Goal: Transaction & Acquisition: Purchase product/service

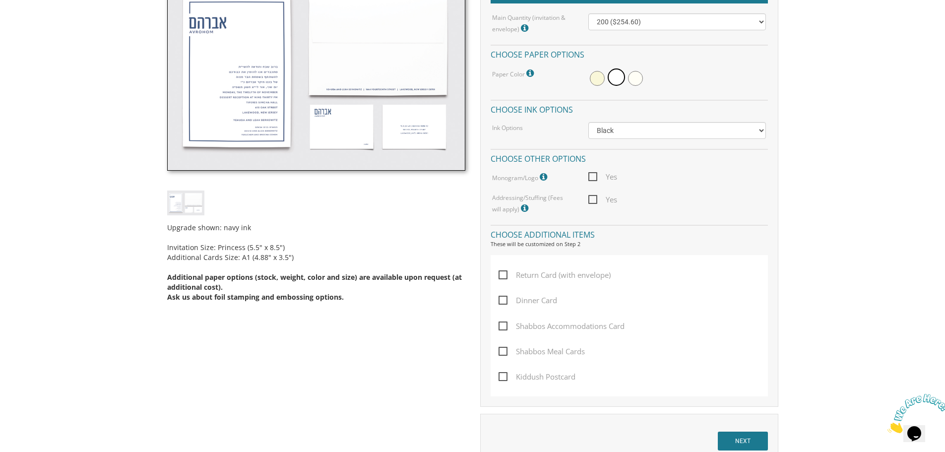
scroll to position [298, 0]
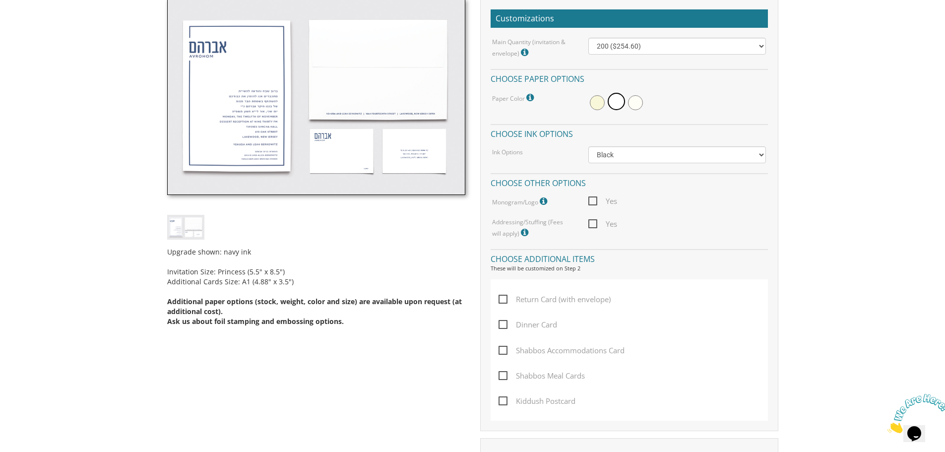
click at [596, 221] on span "Yes" at bounding box center [602, 224] width 29 height 12
click at [595, 221] on input "Yes" at bounding box center [591, 223] width 6 height 6
click at [596, 224] on span "Yes" at bounding box center [602, 224] width 29 height 12
click at [595, 224] on input "Yes" at bounding box center [591, 223] width 6 height 6
click at [591, 222] on span "Yes" at bounding box center [602, 224] width 29 height 12
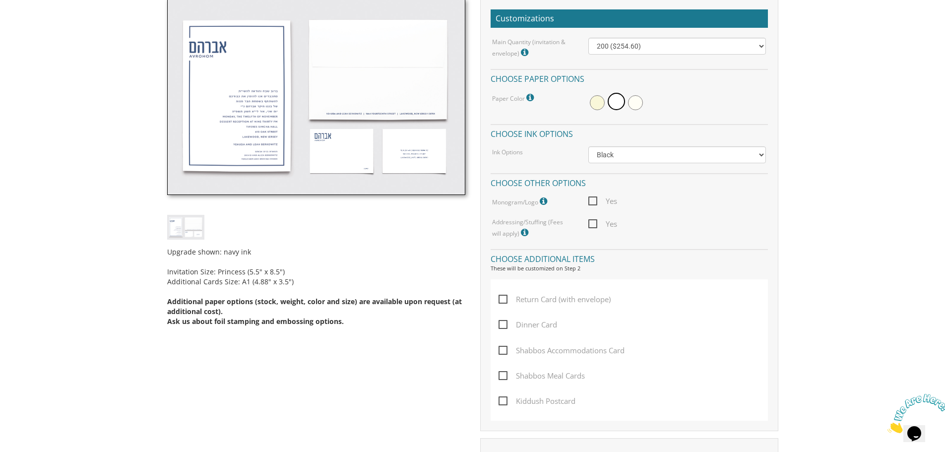
click at [591, 222] on input "Yes" at bounding box center [591, 223] width 6 height 6
checkbox input "true"
click at [500, 298] on span "Return Card (with envelope)" at bounding box center [555, 299] width 112 height 12
click at [500, 298] on input "Return Card (with envelope)" at bounding box center [502, 298] width 6 height 6
checkbox input "true"
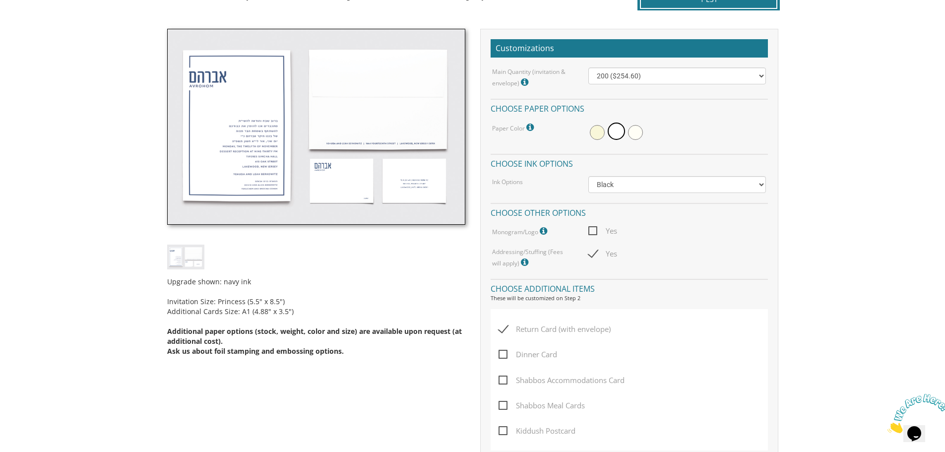
scroll to position [347, 0]
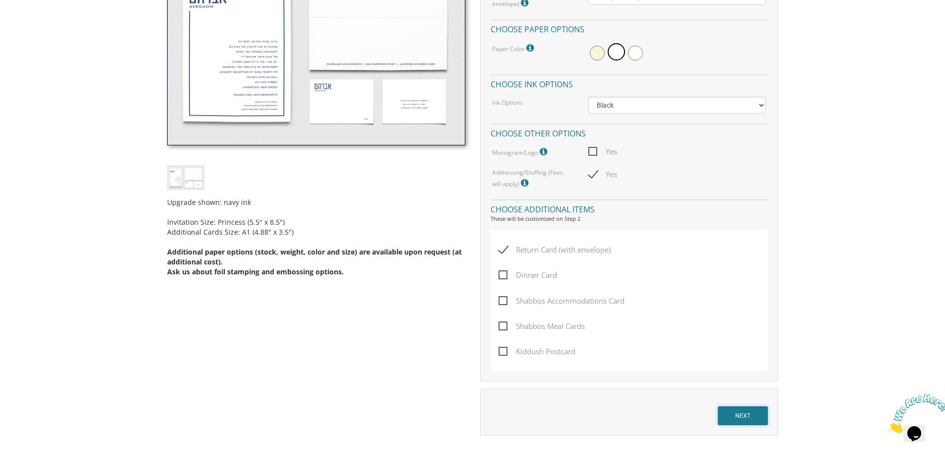
click at [757, 414] on input "NEXT" at bounding box center [743, 415] width 50 height 19
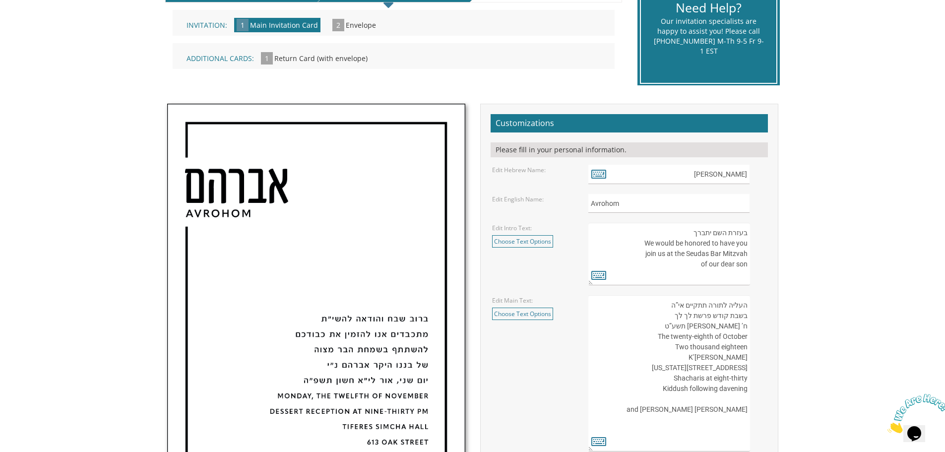
scroll to position [248, 0]
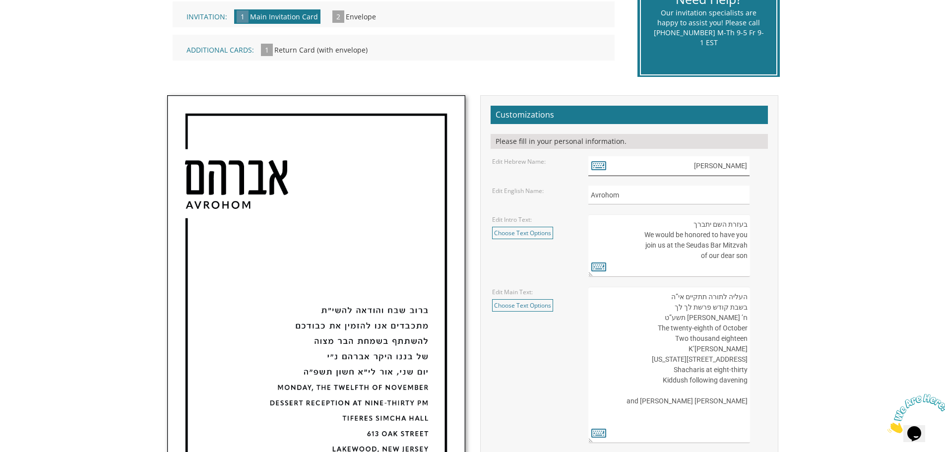
click at [738, 168] on input "[PERSON_NAME]" at bounding box center [668, 165] width 161 height 19
click at [597, 164] on icon at bounding box center [598, 165] width 15 height 14
type textarea "אברהם"
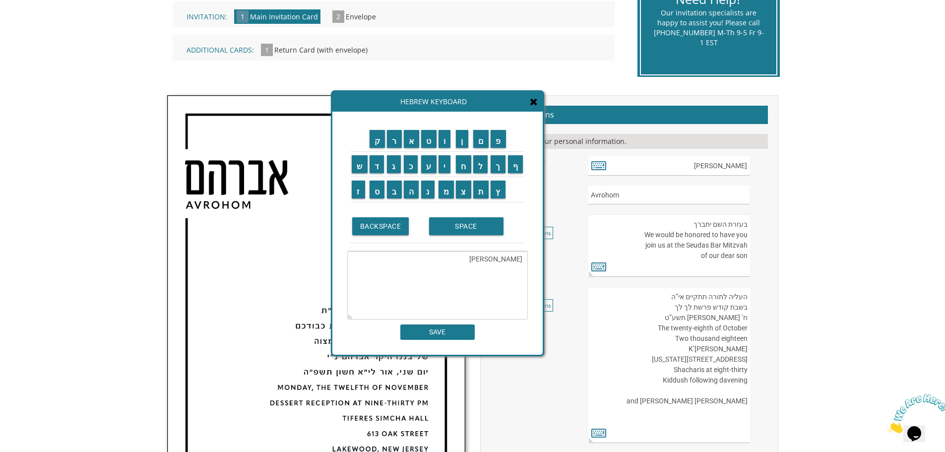
click at [517, 259] on textarea "אברהם" at bounding box center [437, 285] width 181 height 68
type textarea "m"
click at [444, 193] on input "מ" at bounding box center [447, 190] width 16 height 18
click at [415, 146] on input "א" at bounding box center [412, 139] width 16 height 18
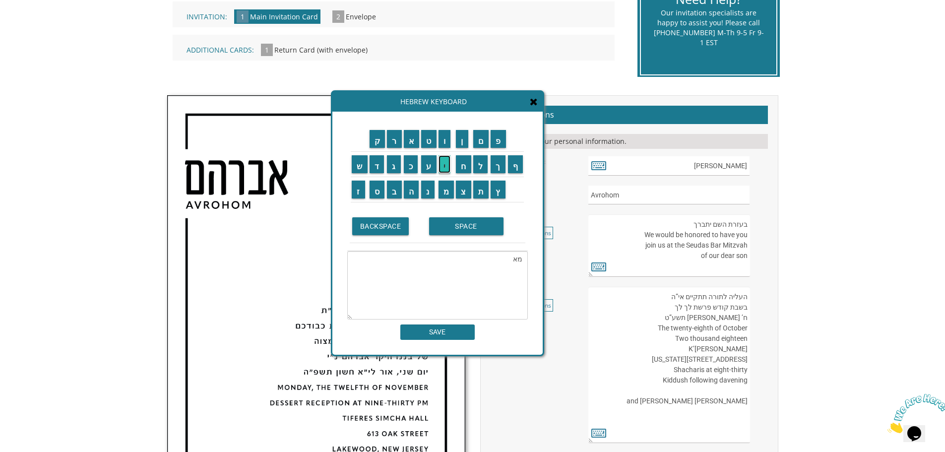
click at [447, 165] on input "י" at bounding box center [445, 164] width 12 height 18
click at [391, 145] on input "ר" at bounding box center [394, 139] width 15 height 18
click at [501, 263] on textarea "מאיר" at bounding box center [437, 285] width 181 height 68
paste textarea "יצחק"
click at [488, 259] on textarea "מאיר יצחק" at bounding box center [437, 285] width 181 height 68
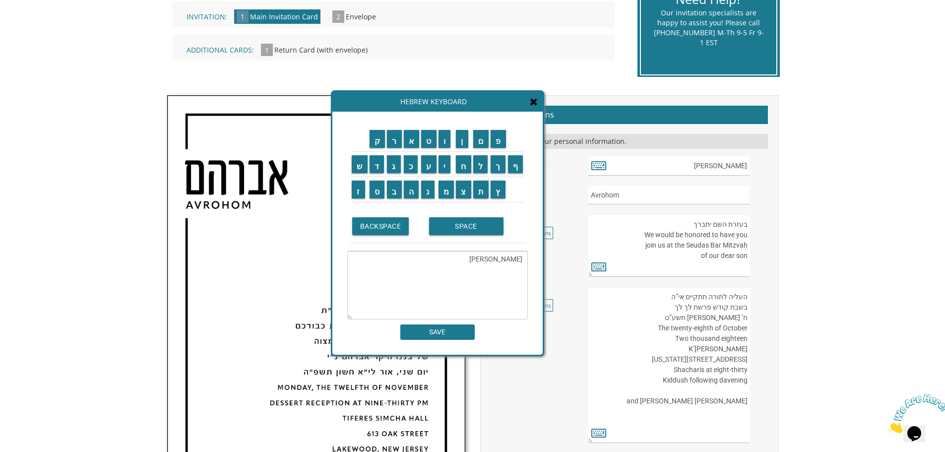
paste textarea "זליג"
type textarea "מאיר יצחק זליג"
click at [446, 337] on input "SAVE" at bounding box center [437, 331] width 74 height 15
type input "מאיר יצחק זליג"
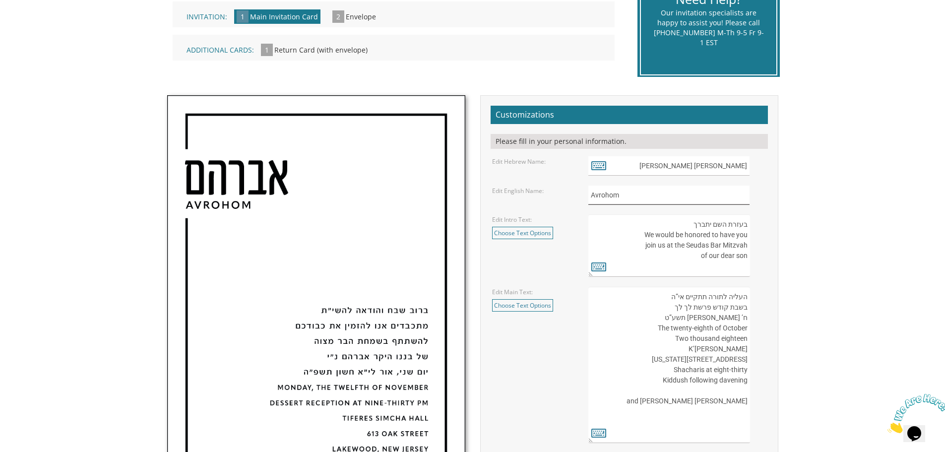
click at [631, 191] on input "Avrohom" at bounding box center [668, 195] width 161 height 19
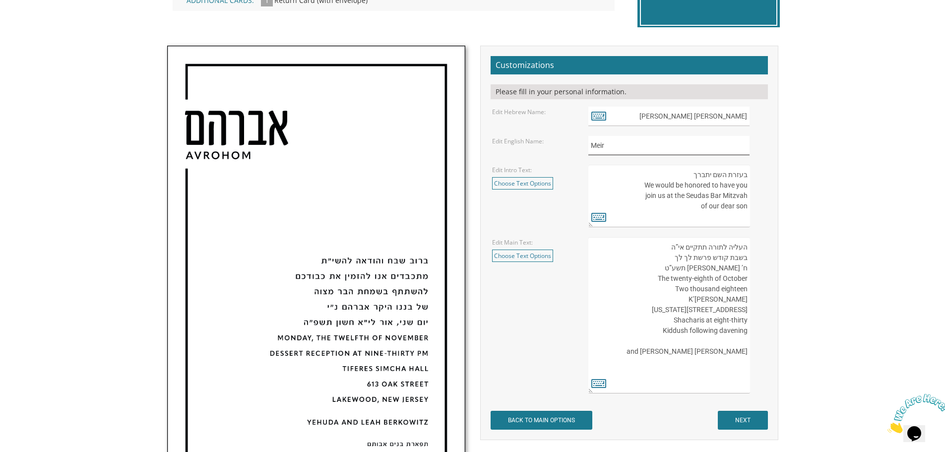
scroll to position [347, 0]
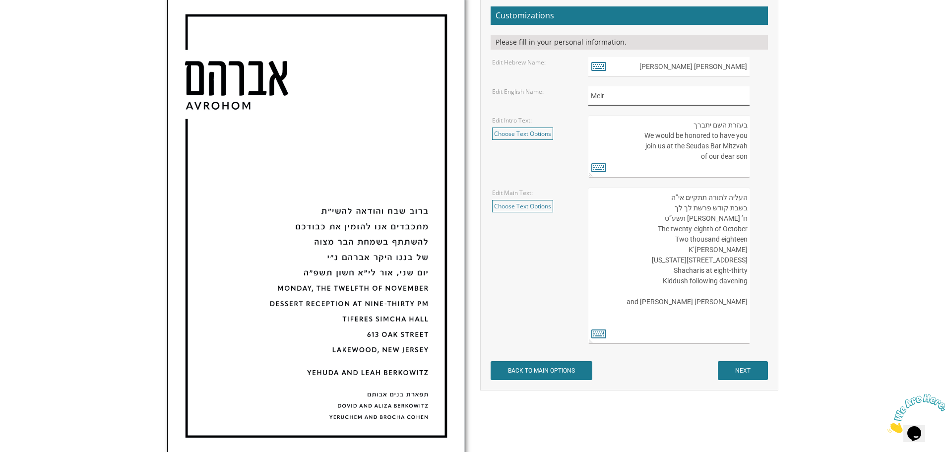
type input "Meir"
click at [700, 229] on textarea "העליה לתורה תתקיים אי”ה בשבת קודש פרשת לך לך ח’ חשון תשע”ט The twenty-eighth of…" at bounding box center [668, 266] width 161 height 156
click at [697, 233] on textarea "העליה לתורה תתקיים אי”ה בשבת קודש פרשת לך לך ח’ חשון תשע”ט The twenty-eighth of…" at bounding box center [668, 266] width 161 height 156
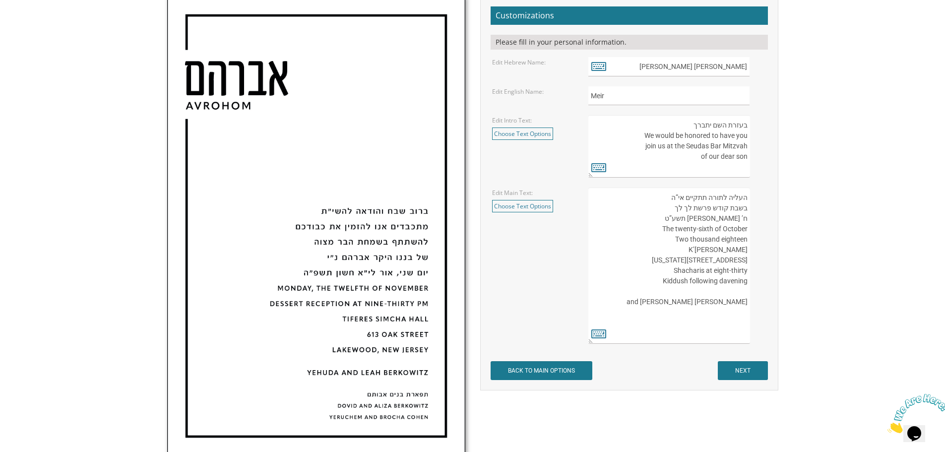
click at [679, 237] on textarea "העליה לתורה תתקיים אי”ה בשבת קודש פרשת לך לך ח’ חשון תשע”ט The twenty-eighth of…" at bounding box center [668, 266] width 161 height 156
click at [688, 237] on textarea "העליה לתורה תתקיים אי”ה בשבת קודש פרשת לך לך ח’ חשון תשע”ט The twenty-eighth of…" at bounding box center [668, 266] width 161 height 156
click at [727, 239] on textarea "העליה לתורה תתקיים אי”ה בשבת קודש פרשת לך לך ח’ חשון תשע”ט The twenty-eighth of…" at bounding box center [668, 266] width 161 height 156
click at [727, 245] on textarea "העליה לתורה תתקיים אי”ה בשבת קודש פרשת לך לך ח’ חשון תשע”ט The twenty-eighth of…" at bounding box center [668, 266] width 161 height 156
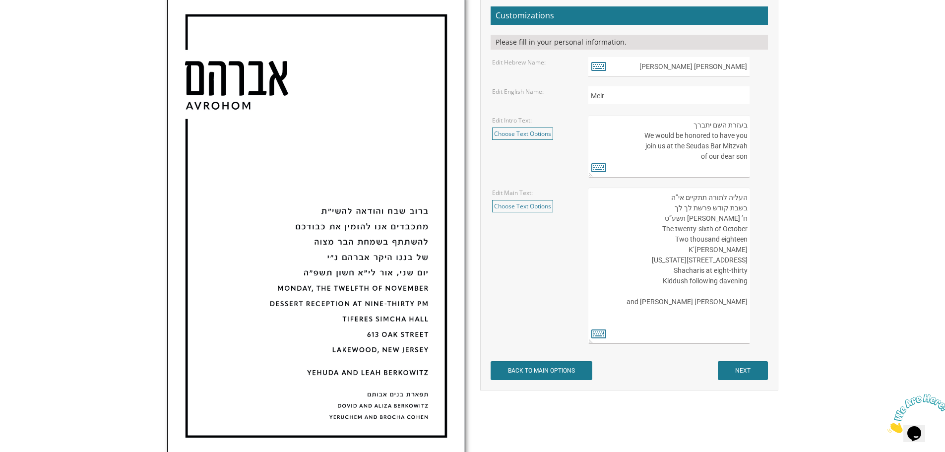
drag, startPoint x: 721, startPoint y: 240, endPoint x: 747, endPoint y: 238, distance: 25.9
click at [747, 238] on textarea "העליה לתורה תתקיים אי”ה בשבת קודש פרשת לך לך ח’ חשון תשע”ט The twenty-eighth of…" at bounding box center [668, 266] width 161 height 156
click at [711, 250] on textarea "העליה לתורה תתקיים אי”ה בשבת קודש פרשת לך לך ח’ חשון תשע”ט The twenty-eighth of…" at bounding box center [668, 266] width 161 height 156
drag, startPoint x: 687, startPoint y: 250, endPoint x: 745, endPoint y: 247, distance: 58.1
click at [745, 247] on textarea "העליה לתורה תתקיים אי”ה בשבת קודש פרשת לך לך ח’ חשון תשע”ט The twenty-eighth of…" at bounding box center [668, 266] width 161 height 156
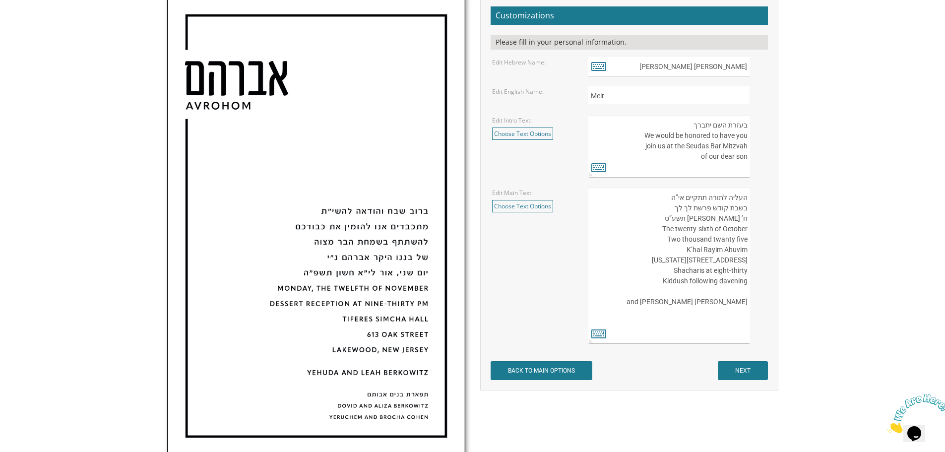
paste textarea "Bertram inn"
click at [737, 250] on textarea "העליה לתורה תתקיים אי”ה בשבת קודש פרשת לך לך ח’ חשון תשע”ט The twenty-eighth of…" at bounding box center [668, 266] width 161 height 156
drag, startPoint x: 696, startPoint y: 259, endPoint x: 735, endPoint y: 260, distance: 39.2
click at [735, 260] on textarea "העליה לתורה תתקיים אי”ה בשבת קודש פרשת לך לך ח’ חשון תשע”ט The twenty-eighth of…" at bounding box center [668, 266] width 161 height 156
click at [736, 260] on textarea "העליה לתורה תתקיים אי”ה בשבת קודש פרשת לך לך ח’ חשון תשע”ט The twenty-eighth of…" at bounding box center [668, 266] width 161 height 156
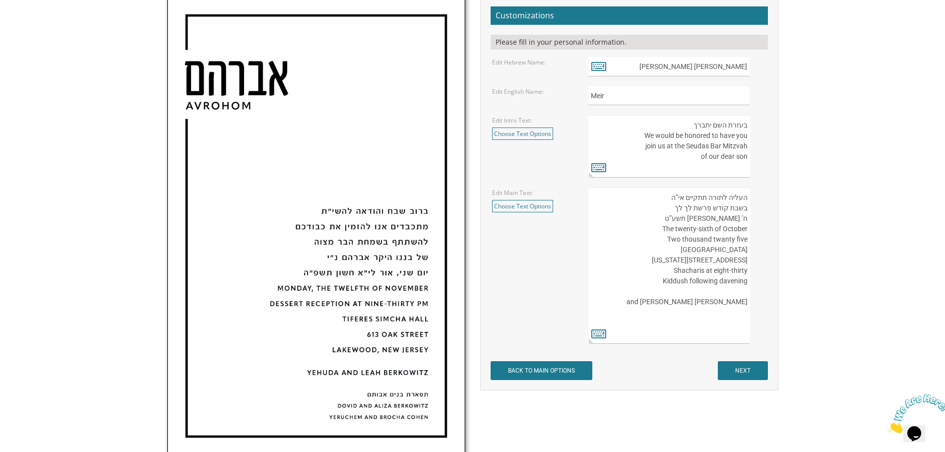
click at [736, 260] on textarea "העליה לתורה תתקיים אי”ה בשבת קודש פרשת לך לך ח’ חשון תשע”ט The twenty-eighth of…" at bounding box center [668, 266] width 161 height 156
paste textarea "600 N Aurora Rd"
click at [737, 261] on textarea "העליה לתורה תתקיים אי”ה בשבת קודש פרשת לך לך ח’ חשון תשע”ט The twenty-eighth of…" at bounding box center [668, 266] width 161 height 156
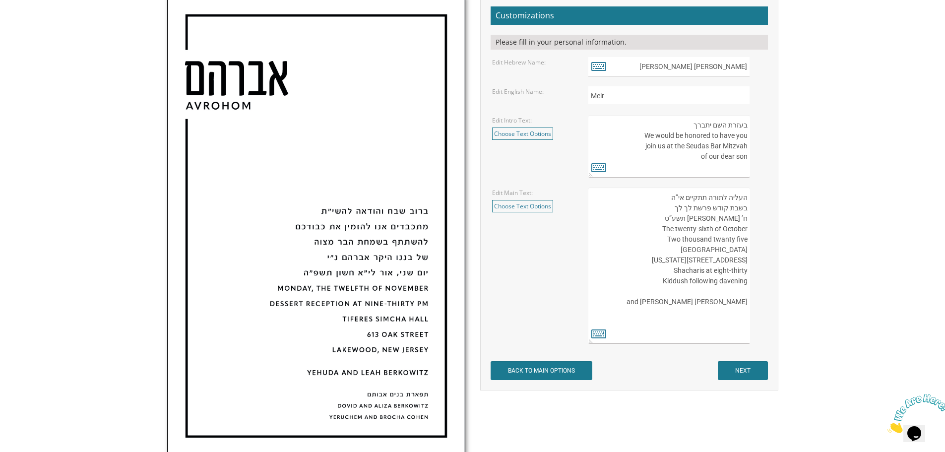
click at [737, 260] on textarea "העליה לתורה תתקיים אי”ה בשבת קודש פרשת לך לך ח’ חשון תשע”ט The twenty-eighth of…" at bounding box center [668, 266] width 161 height 156
click at [690, 262] on textarea "העליה לתורה תתקיים אי”ה בשבת קודש פרשת לך לך ח’ חשון תשע”ט The twenty-eighth of…" at bounding box center [668, 266] width 161 height 156
click at [708, 267] on textarea "העליה לתורה תתקיים אי”ה בשבת קודש פרשת לך לך ח’ חשון תשע”ט The twenty-eighth of…" at bounding box center [668, 266] width 161 height 156
drag, startPoint x: 679, startPoint y: 273, endPoint x: 748, endPoint y: 271, distance: 68.5
click at [748, 271] on textarea "העליה לתורה תתקיים אי”ה בשבת קודש פרשת לך לך ח’ חשון תשע”ט The twenty-eighth of…" at bounding box center [668, 266] width 161 height 156
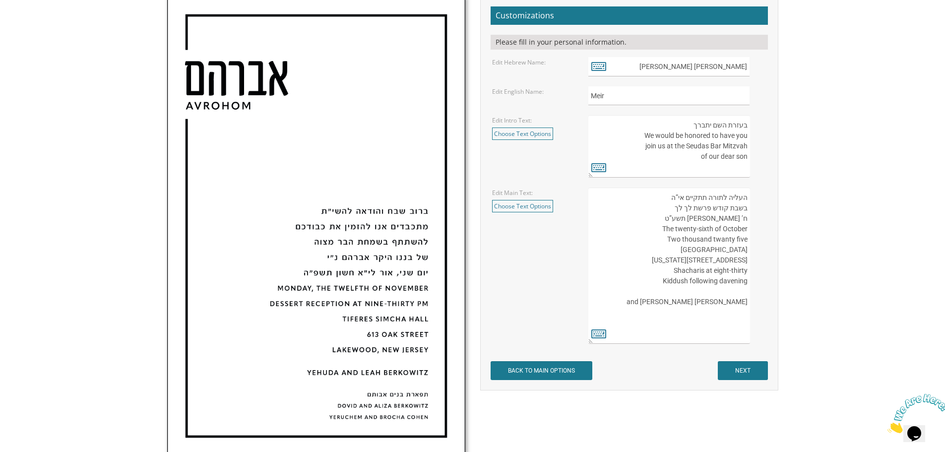
paste textarea "Aurora, OH 44202"
drag, startPoint x: 692, startPoint y: 260, endPoint x: 743, endPoint y: 261, distance: 50.6
click at [743, 261] on textarea "העליה לתורה תתקיים אי”ה בשבת קודש פרשת לך לך ח’ חשון תשע”ט The twenty-eighth of…" at bounding box center [668, 266] width 161 height 156
click at [738, 259] on textarea "העליה לתורה תתקיים אי”ה בשבת קודש פרשת לך לך ח’ חשון תשע”ט The twenty-eighth of…" at bounding box center [668, 266] width 161 height 156
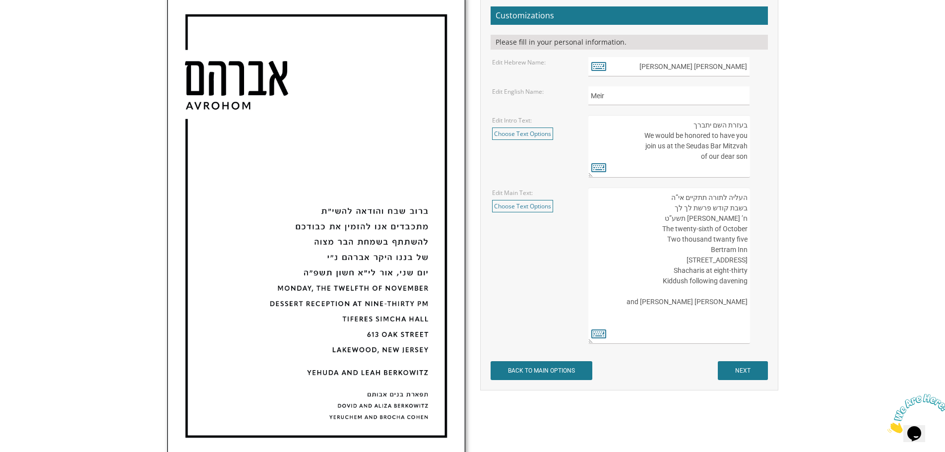
click at [738, 259] on textarea "העליה לתורה תתקיים אי”ה בשבת קודש פרשת לך לך ח’ חשון תשע”ט The twenty-eighth of…" at bounding box center [668, 266] width 161 height 156
click at [735, 261] on textarea "העליה לתורה תתקיים אי”ה בשבת קודש פרשת לך לך ח’ חשון תשע”ט The twenty-eighth of…" at bounding box center [668, 266] width 161 height 156
drag, startPoint x: 735, startPoint y: 260, endPoint x: 695, endPoint y: 264, distance: 39.3
click at [695, 264] on textarea "העליה לתורה תתקיים אי”ה בשבת קודש פרשת לך לך ח’ חשון תשע”ט The twenty-eighth of…" at bounding box center [668, 266] width 161 height 156
click at [741, 259] on textarea "העליה לתורה תתקיים אי”ה בשבת קודש פרשת לך לך ח’ חשון תשע”ט The twenty-eighth of…" at bounding box center [668, 266] width 161 height 156
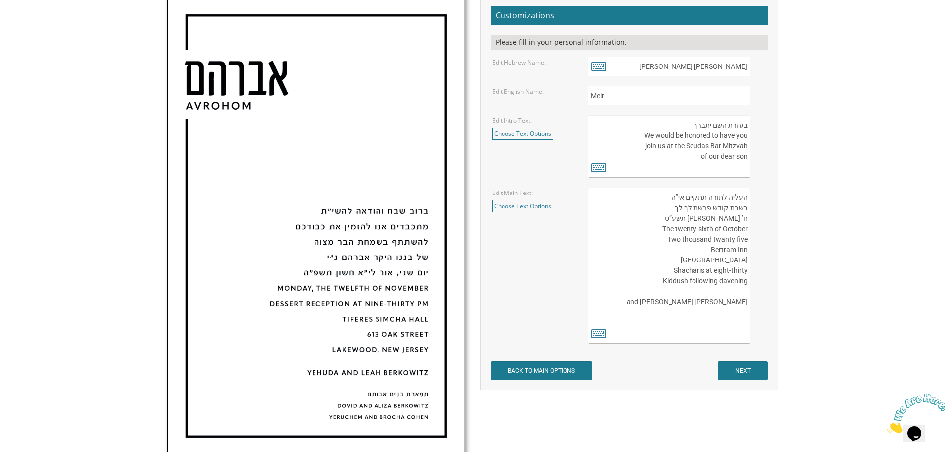
click at [741, 260] on textarea "העליה לתורה תתקיים אי”ה בשבת קודש פרשת לך לך ח’ חשון תשע”ט The twenty-eighth of…" at bounding box center [668, 266] width 161 height 156
paste textarea "N Aurora Rd"
click at [827, 266] on body "My Cart {{shoppingcart.totalQuantityDisplay}} Total: {{shoppingcart.subtotal}} …" at bounding box center [472, 252] width 945 height 1198
drag, startPoint x: 696, startPoint y: 259, endPoint x: 747, endPoint y: 260, distance: 51.1
click at [747, 260] on textarea "העליה לתורה תתקיים אי”ה בשבת קודש פרשת לך לך ח’ חשון תשע”ט The twenty-eighth of…" at bounding box center [668, 266] width 161 height 156
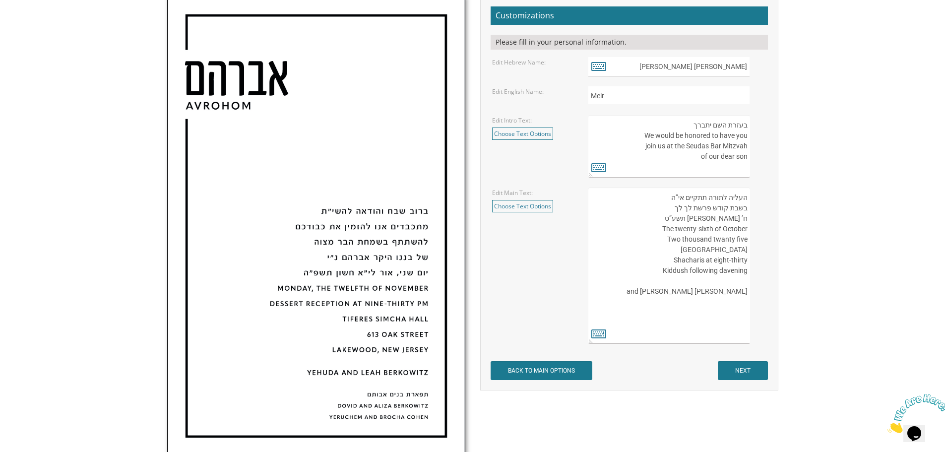
click at [746, 260] on textarea "העליה לתורה תתקיים אי”ה בשבת קודש פרשת לך לך ח’ חשון תשע”ט The twenty-eighth of…" at bounding box center [668, 266] width 161 height 156
click at [704, 260] on textarea "העליה לתורה תתקיים אי”ה בשבת קודש פרשת לך לך ח’ חשון תשע”ט The twenty-eighth of…" at bounding box center [668, 266] width 161 height 156
drag, startPoint x: 692, startPoint y: 261, endPoint x: 752, endPoint y: 259, distance: 60.5
click at [752, 259] on div "העליה לתורה תתקיים אי”ה בשבת קודש פרשת לך לך ח’ חשון תשע”ט The twenty-eighth of…" at bounding box center [677, 266] width 178 height 156
paste textarea "N Aurora Rd"
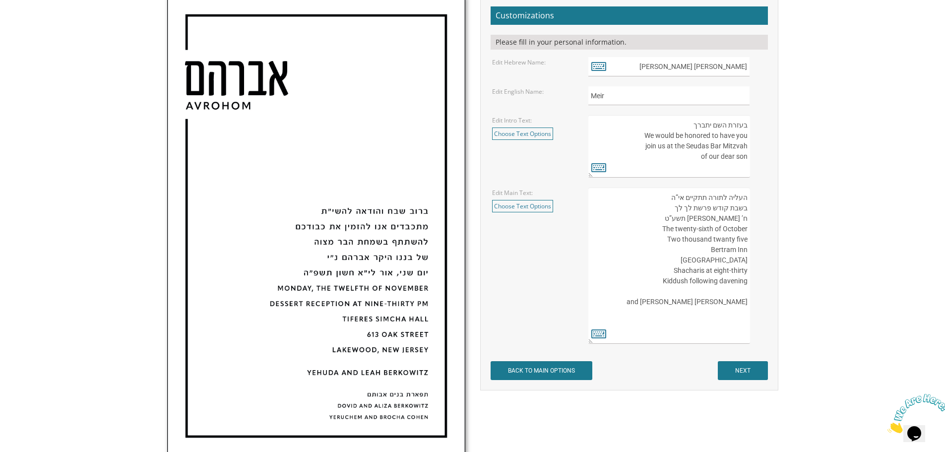
click at [841, 265] on body "My Cart {{shoppingcart.totalQuantityDisplay}} Total: {{shoppingcart.subtotal}} …" at bounding box center [472, 252] width 945 height 1198
click at [699, 259] on textarea "העליה לתורה תתקיים אי”ה בשבת קודש פרשת לך לך ח’ חשון תשע”ט The twenty-eighth of…" at bounding box center [668, 266] width 161 height 156
click at [736, 258] on textarea "העליה לתורה תתקיים אי”ה בשבת קודש פרשת לך לך ח’ חשון תשע”ט The twenty-eighth of…" at bounding box center [668, 266] width 161 height 156
click at [746, 261] on textarea "העליה לתורה תתקיים אי”ה בשבת קודש פרשת לך לך ח’ חשון תשע”ט The twenty-eighth of…" at bounding box center [668, 266] width 161 height 156
type textarea "העליה לתורה תתקיים אי”ה בשבת קודש פרשת לך לך ח’ חשון תשע”ט The twenty-sixth of …"
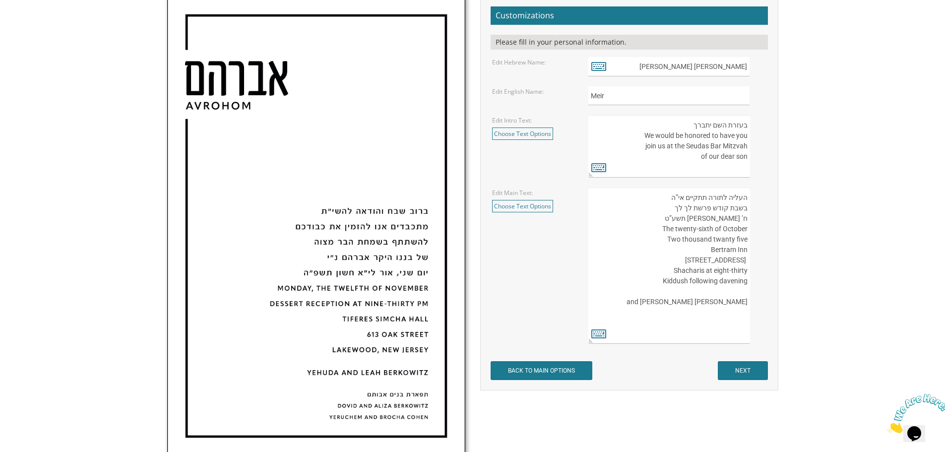
click at [858, 267] on body "My Cart {{shoppingcart.totalQuantityDisplay}} Total: {{shoppingcart.subtotal}} …" at bounding box center [472, 252] width 945 height 1198
click at [698, 269] on textarea "העליה לתורה תתקיים אי”ה בשבת קודש פרשת לך לך ח’ חשון תשע”ט The twenty-eighth of…" at bounding box center [668, 266] width 161 height 156
click at [692, 281] on textarea "העליה לתורה תתקיים אי”ה בשבת קודש פרשת לך לך ח’ חשון תשע”ט The twenty-eighth of…" at bounding box center [668, 266] width 161 height 156
click at [685, 281] on textarea "העליה לתורה תתקיים אי”ה בשבת קודש פרשת לך לך ח’ חשון תשע”ט The twenty-eighth of…" at bounding box center [668, 266] width 161 height 156
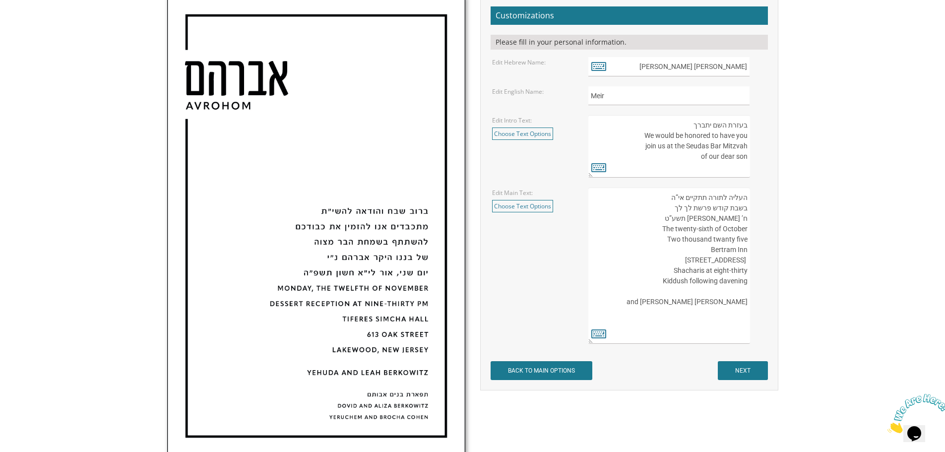
click at [672, 283] on textarea "העליה לתורה תתקיים אי”ה בשבת קודש פרשת לך לך ח’ חשון תשע”ט The twenty-eighth of…" at bounding box center [668, 266] width 161 height 156
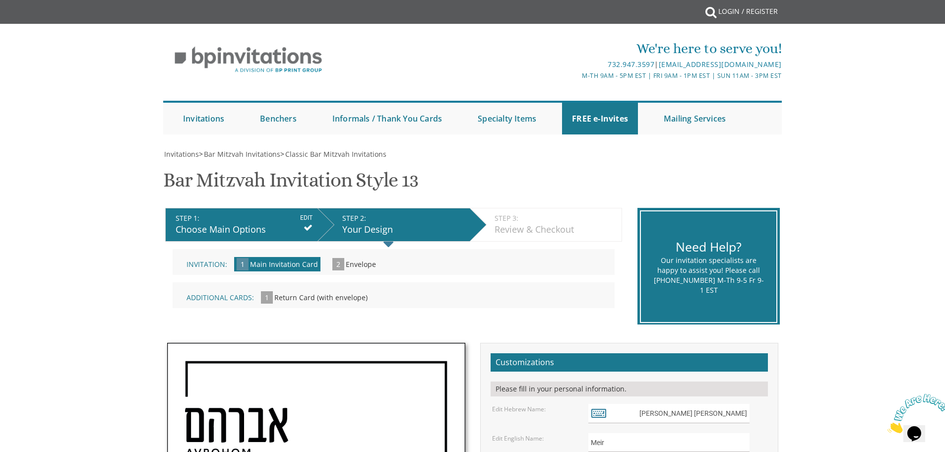
scroll to position [0, 0]
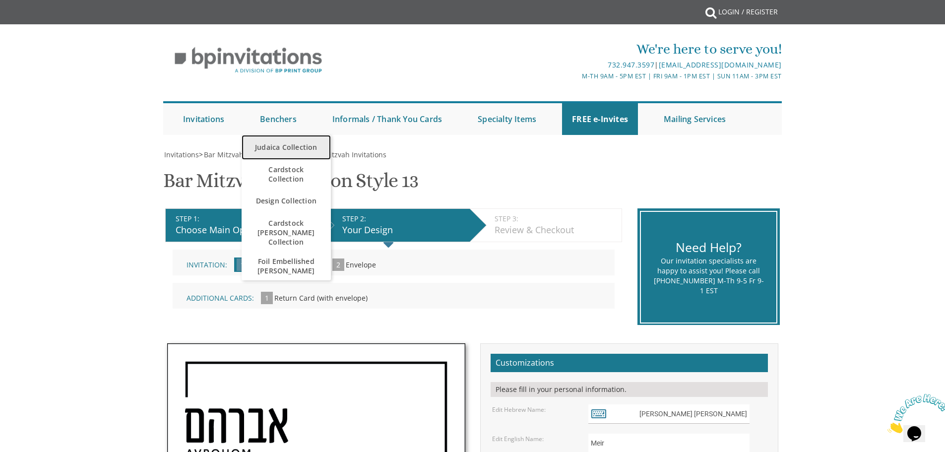
click at [283, 147] on link "Judaica Collection" at bounding box center [286, 147] width 89 height 25
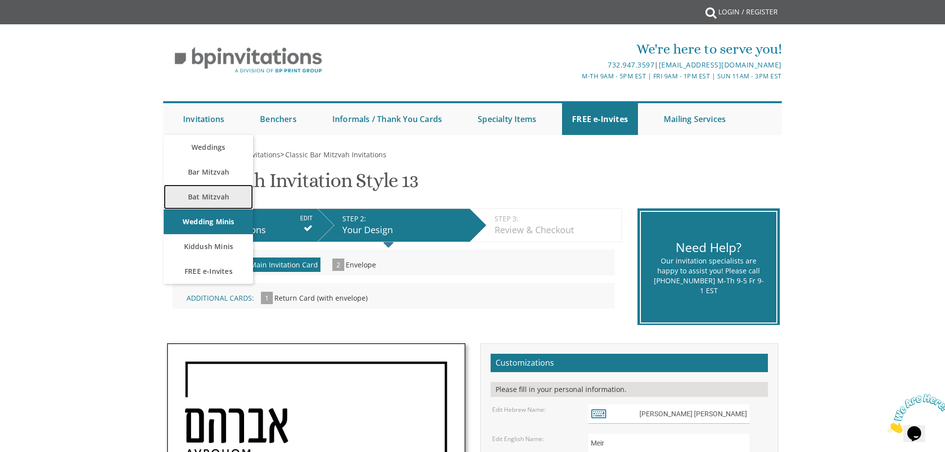
click at [220, 198] on link "Bat Mitzvah" at bounding box center [208, 197] width 89 height 25
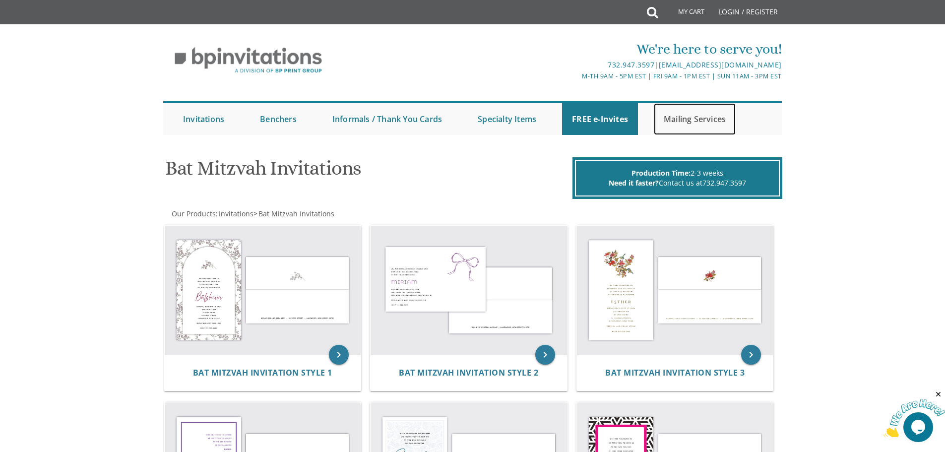
click at [694, 119] on link "Mailing Services" at bounding box center [695, 119] width 82 height 32
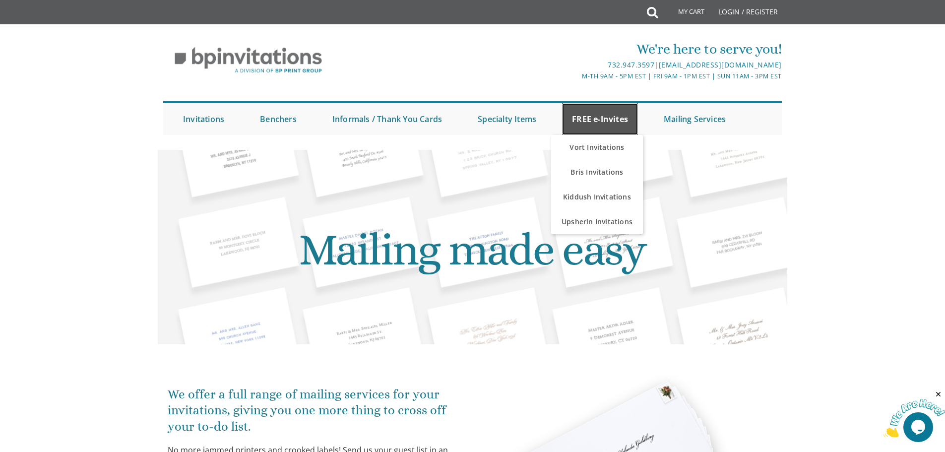
click at [602, 122] on link "FREE e-Invites" at bounding box center [600, 119] width 76 height 32
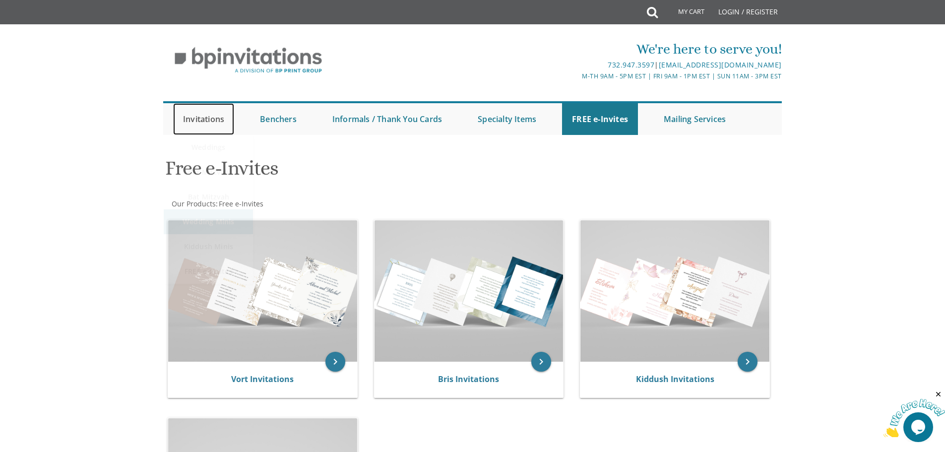
click at [198, 114] on link "Invitations" at bounding box center [203, 119] width 61 height 32
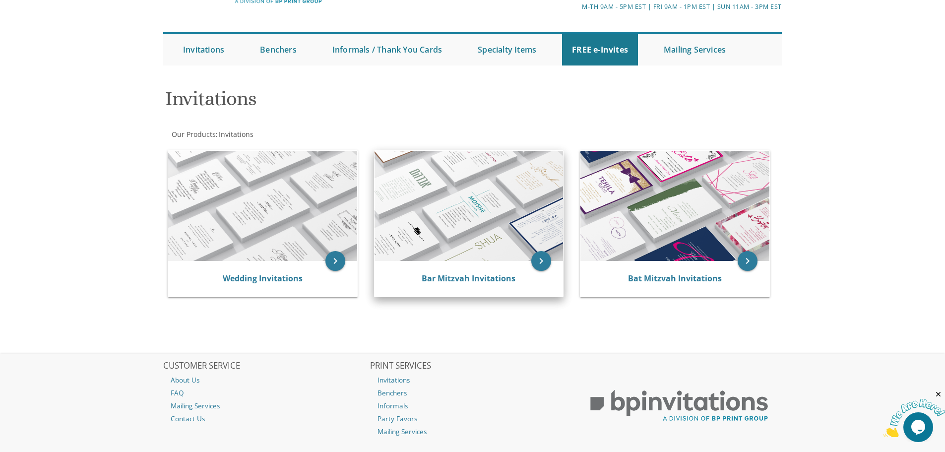
scroll to position [99, 0]
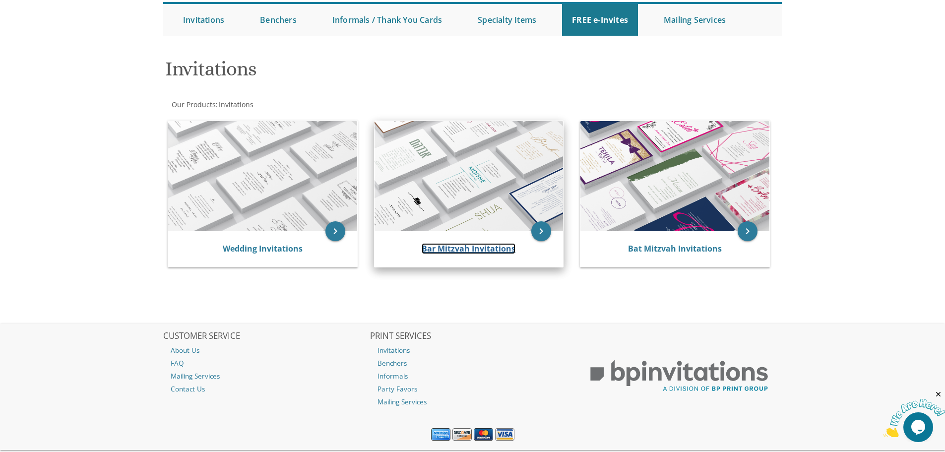
click at [480, 250] on link "Bar Mitzvah Invitations" at bounding box center [469, 248] width 94 height 11
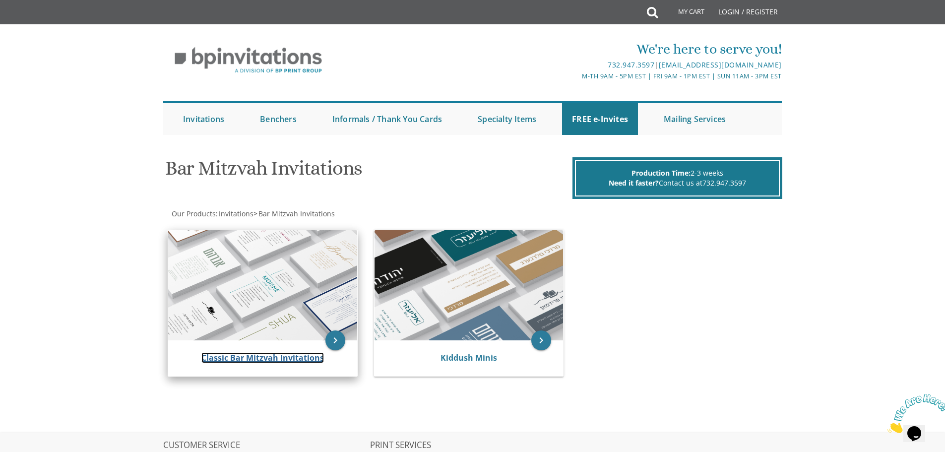
click at [258, 357] on link "Classic Bar Mitzvah Invitations" at bounding box center [262, 357] width 123 height 11
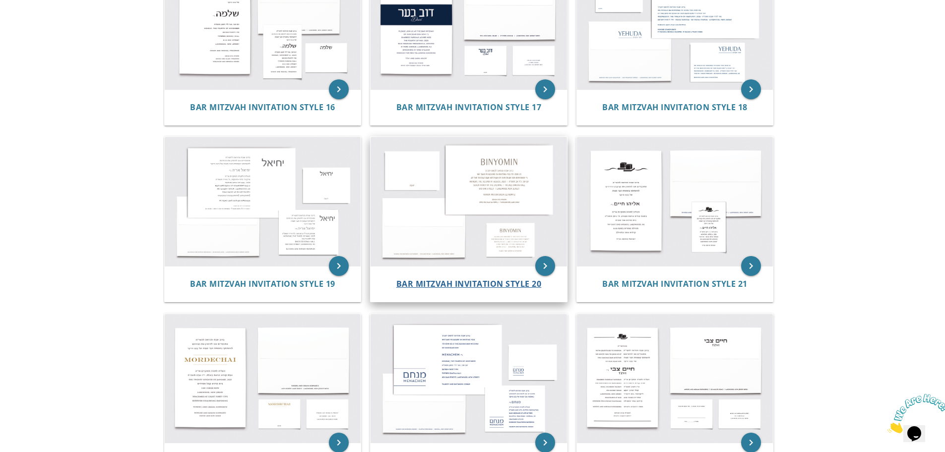
scroll to position [1141, 0]
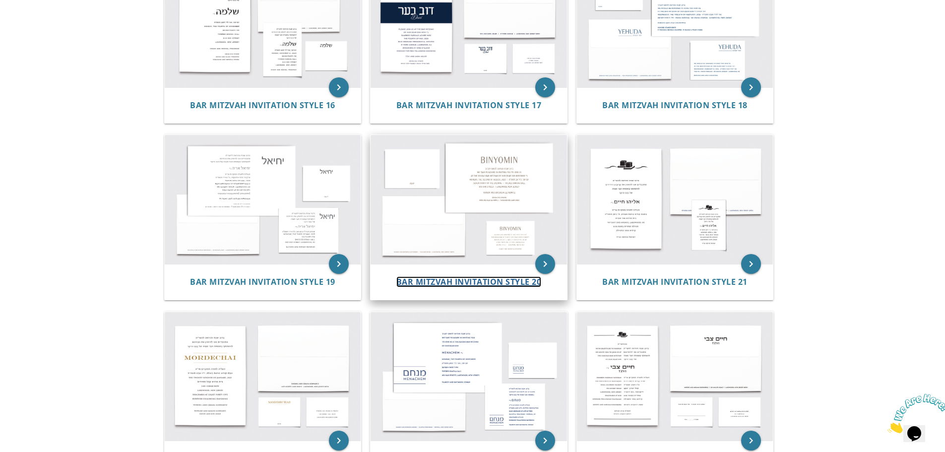
click at [467, 276] on span "Bar Mitzvah Invitation Style 20" at bounding box center [468, 281] width 145 height 11
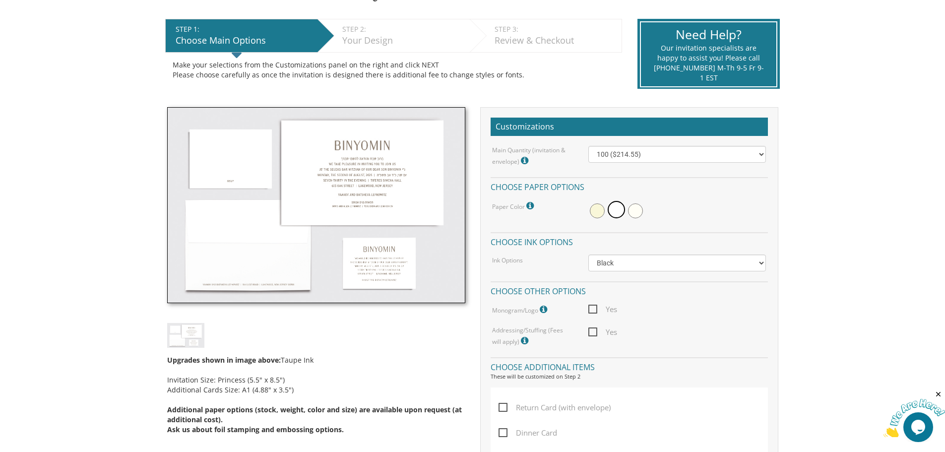
scroll to position [198, 0]
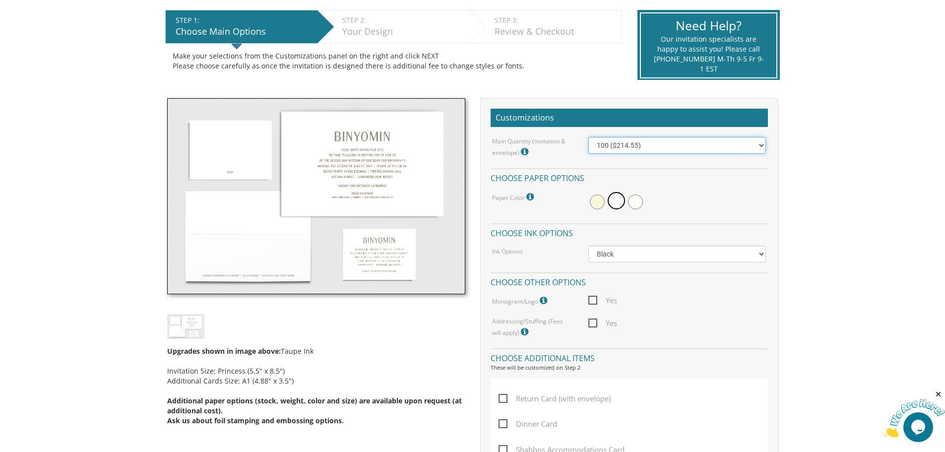
click at [707, 145] on select "100 ($214.55) 200 ($254.60) 300 ($294.25) 400 ($333.55) 500 ($373.90) 600 ($413…" at bounding box center [677, 145] width 178 height 17
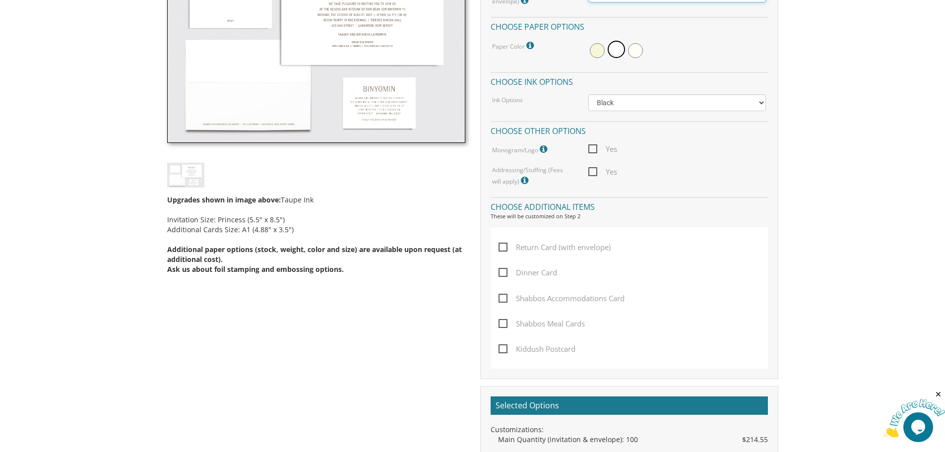
scroll to position [397, 0]
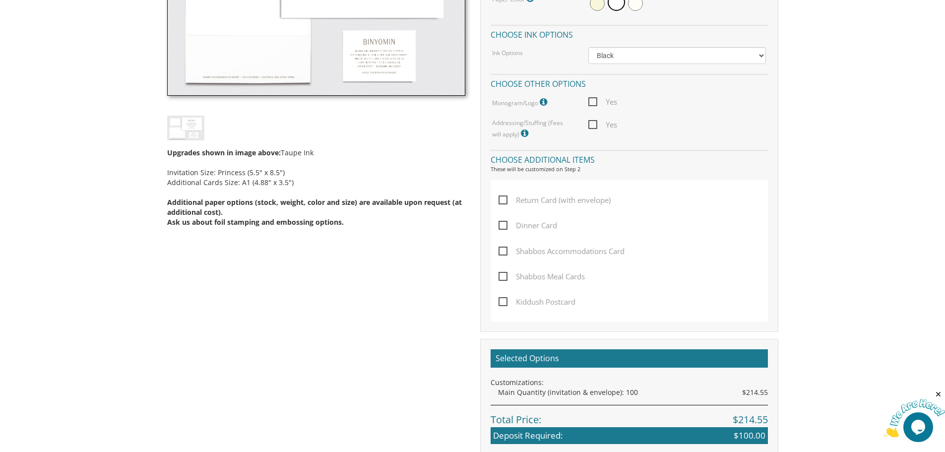
click at [501, 227] on span "Dinner Card" at bounding box center [528, 225] width 59 height 12
click at [501, 227] on input "Dinner Card" at bounding box center [502, 224] width 6 height 6
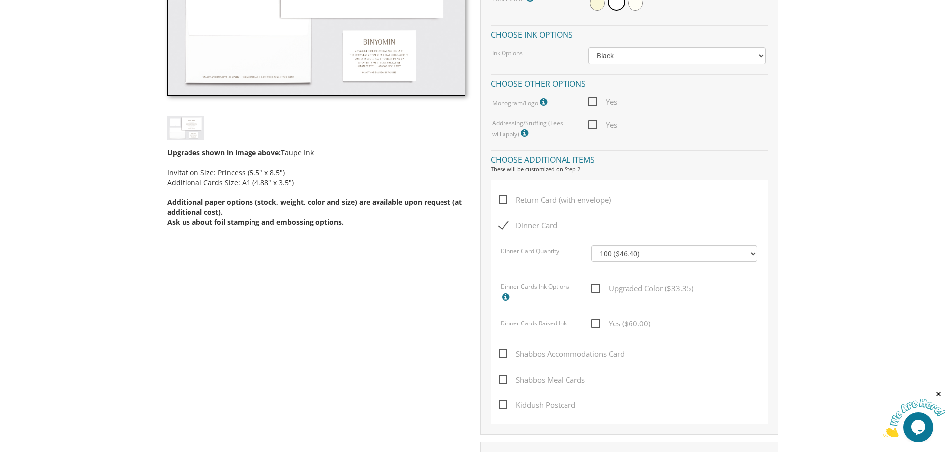
click at [502, 223] on span "Dinner Card" at bounding box center [528, 225] width 59 height 12
click at [502, 223] on input "Dinner Card" at bounding box center [502, 224] width 6 height 6
checkbox input "false"
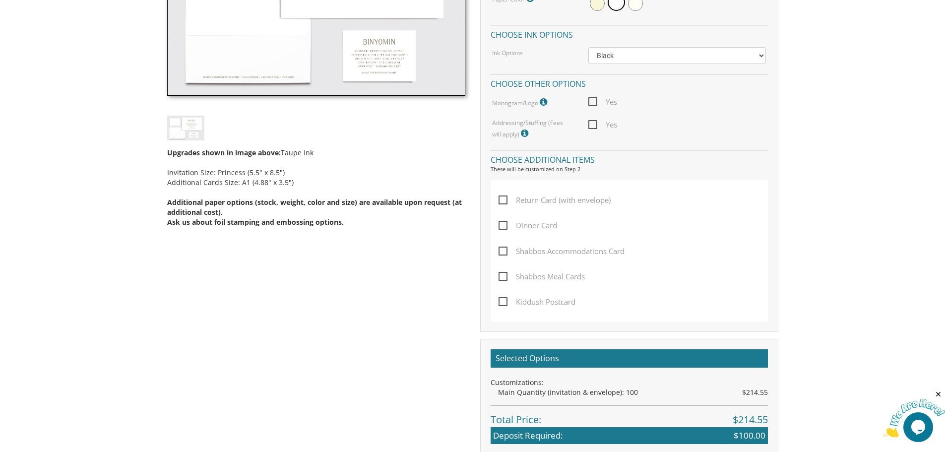
click at [503, 199] on span "Return Card (with envelope)" at bounding box center [555, 200] width 112 height 12
click at [503, 199] on input "Return Card (with envelope)" at bounding box center [502, 199] width 6 height 6
checkbox input "true"
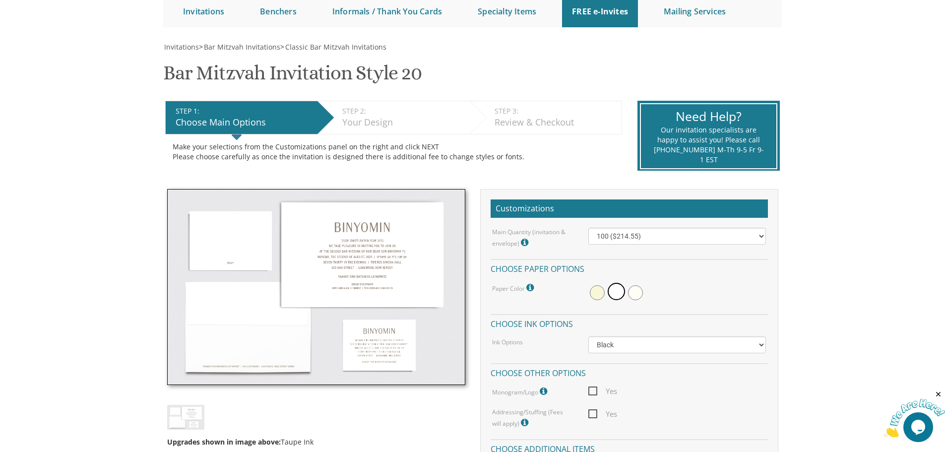
scroll to position [99, 0]
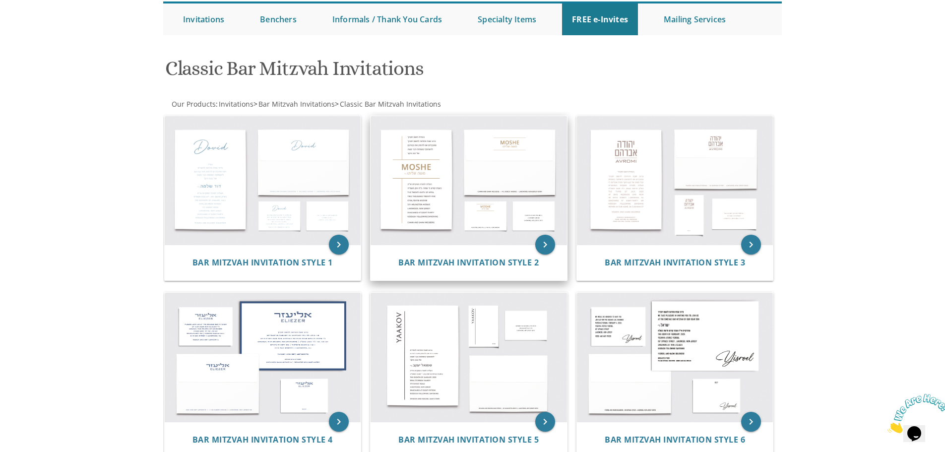
scroll to position [99, 0]
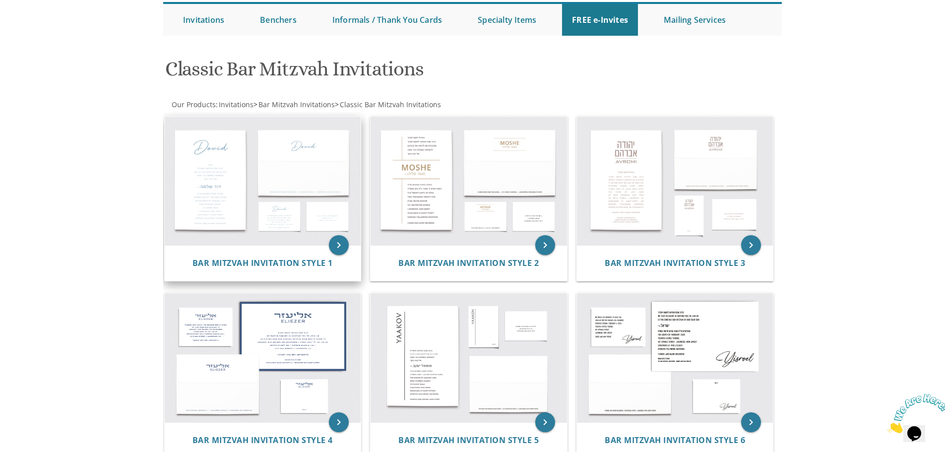
click at [268, 170] on img at bounding box center [263, 181] width 196 height 129
click at [284, 268] on span "Bar Mitzvah Invitation Style 1" at bounding box center [262, 262] width 140 height 11
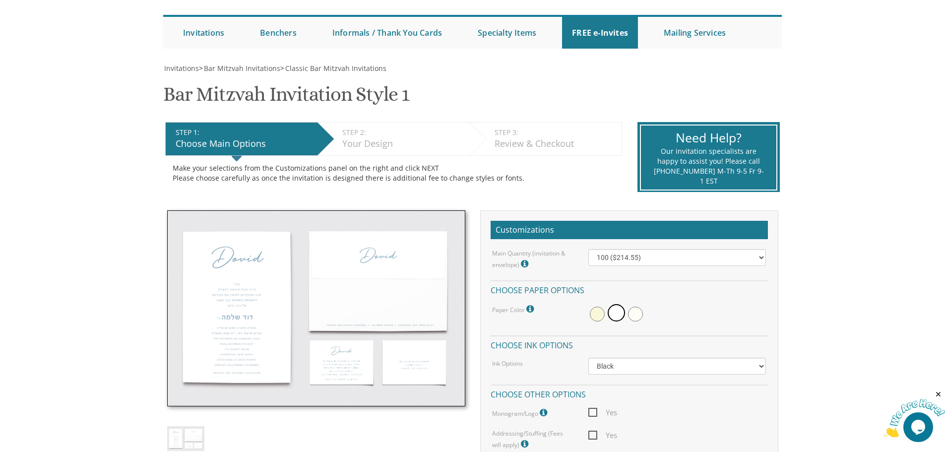
scroll to position [149, 0]
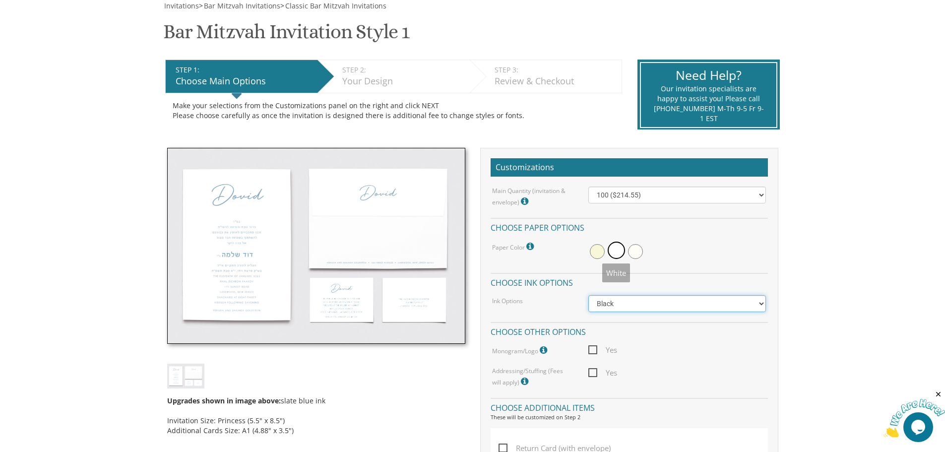
click at [625, 302] on select "Black Colored Ink ($65.00) Black + One Color ($100.00) Two Colors ($137.95)" at bounding box center [677, 303] width 178 height 17
click at [588, 295] on select "Black Colored Ink ($65.00) Black + One Color ($100.00) Two Colors ($137.95)" at bounding box center [677, 303] width 178 height 17
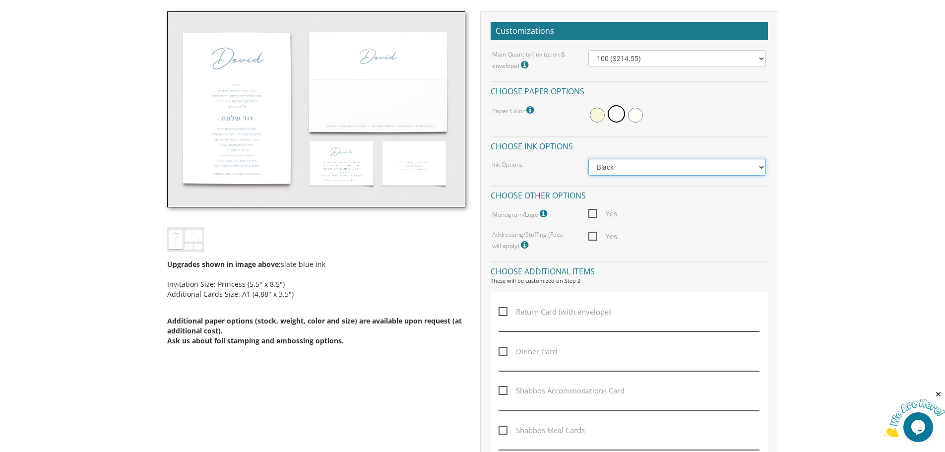
scroll to position [298, 0]
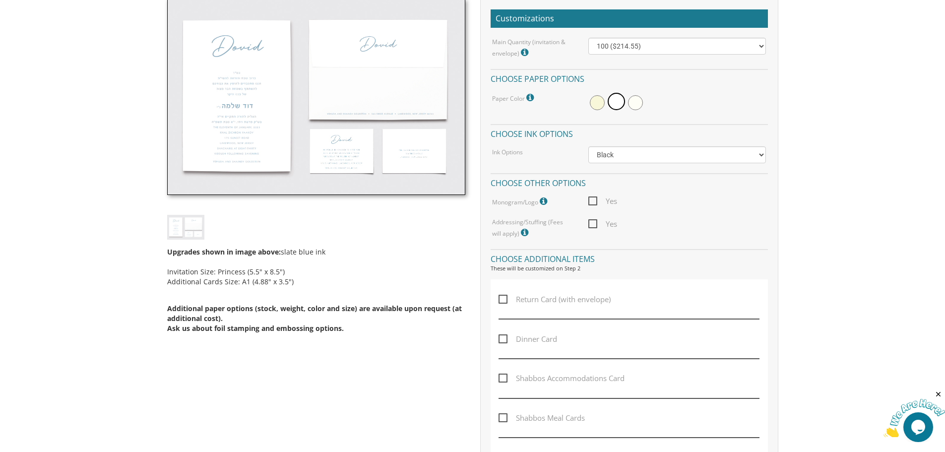
click at [596, 224] on span "Yes" at bounding box center [602, 224] width 29 height 12
click at [595, 224] on input "Yes" at bounding box center [591, 223] width 6 height 6
click at [594, 223] on span "Yes" at bounding box center [602, 224] width 29 height 12
click at [594, 223] on input "Yes" at bounding box center [591, 223] width 6 height 6
click at [592, 222] on span "Yes" at bounding box center [602, 224] width 29 height 12
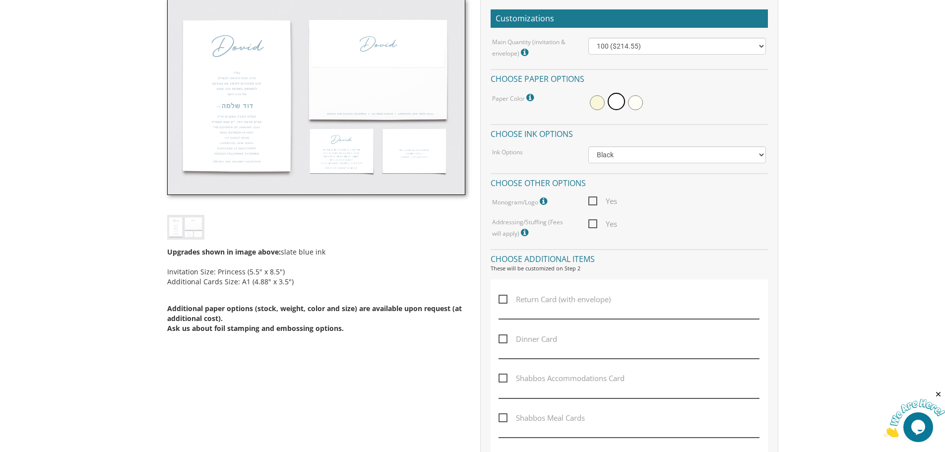
click at [592, 222] on input "Yes" at bounding box center [591, 223] width 6 height 6
checkbox input "true"
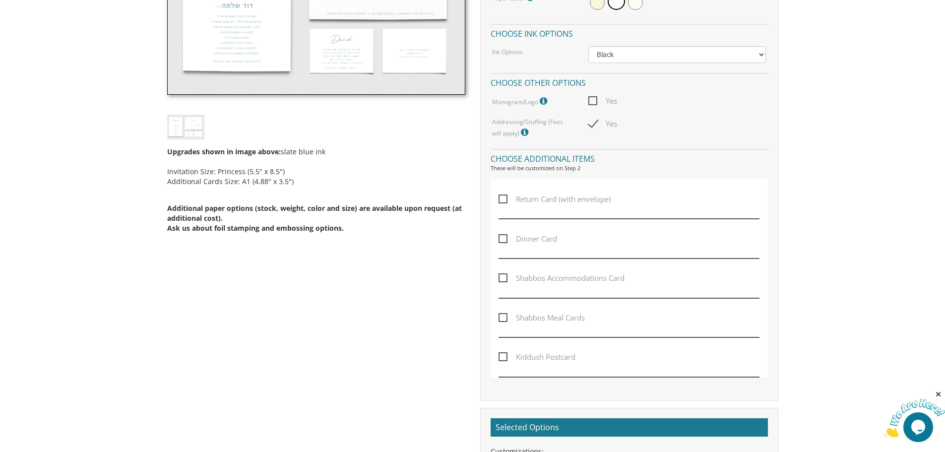
scroll to position [397, 0]
click at [505, 202] on span "Return Card (with envelope)" at bounding box center [555, 200] width 112 height 12
click at [505, 202] on input "Return Card (with envelope)" at bounding box center [502, 199] width 6 height 6
checkbox input "true"
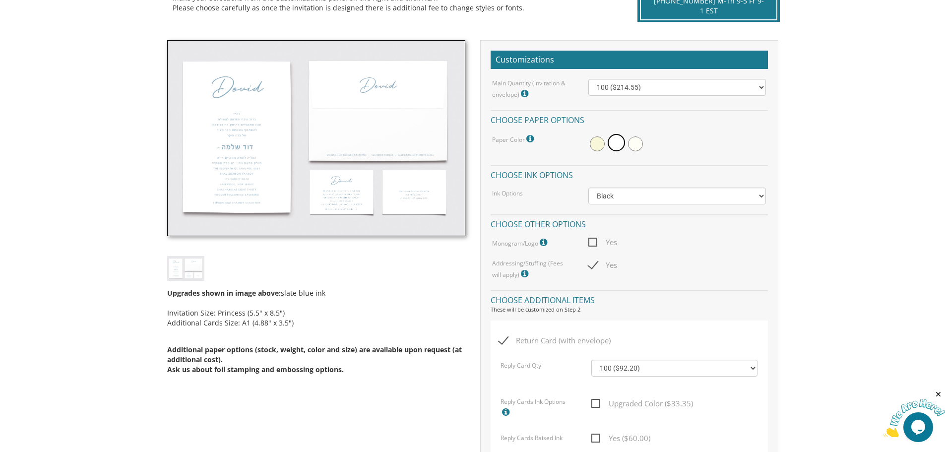
scroll to position [0, 0]
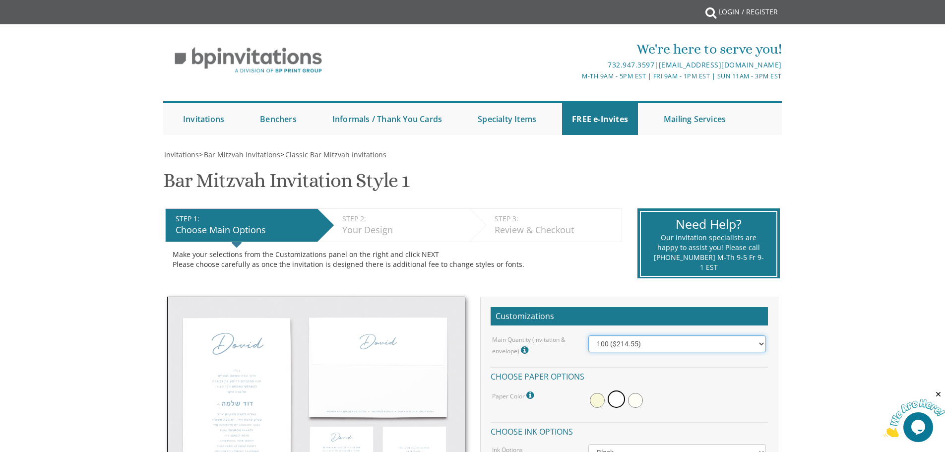
click at [643, 340] on select "100 ($214.55) 200 ($254.60) 300 ($294.25) 400 ($333.55) 500 ($373.90) 600 ($413…" at bounding box center [677, 343] width 178 height 17
select select "200"
click at [588, 335] on select "100 ($214.55) 200 ($254.60) 300 ($294.25) 400 ($333.55) 500 ($373.90) 600 ($413…" at bounding box center [677, 343] width 178 height 17
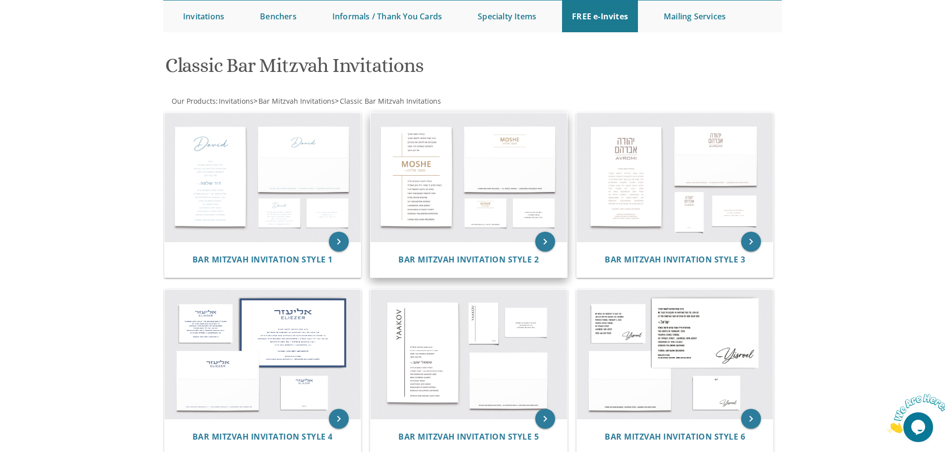
scroll to position [99, 0]
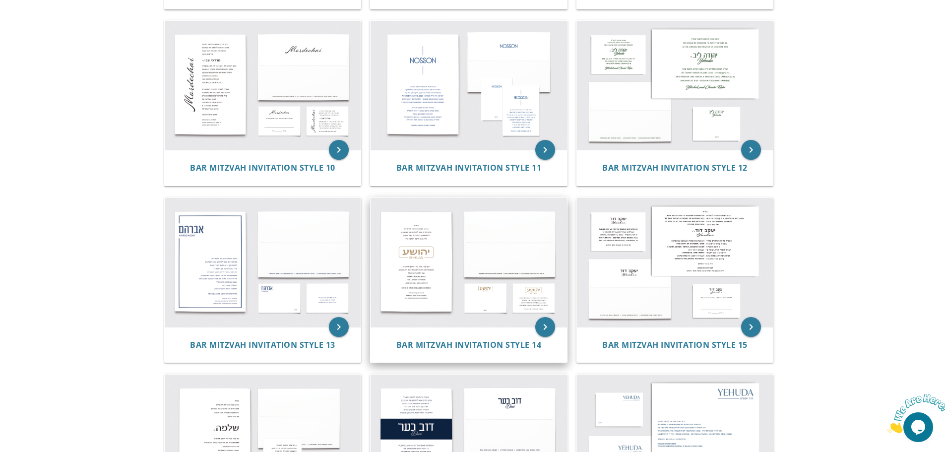
scroll to position [942, 0]
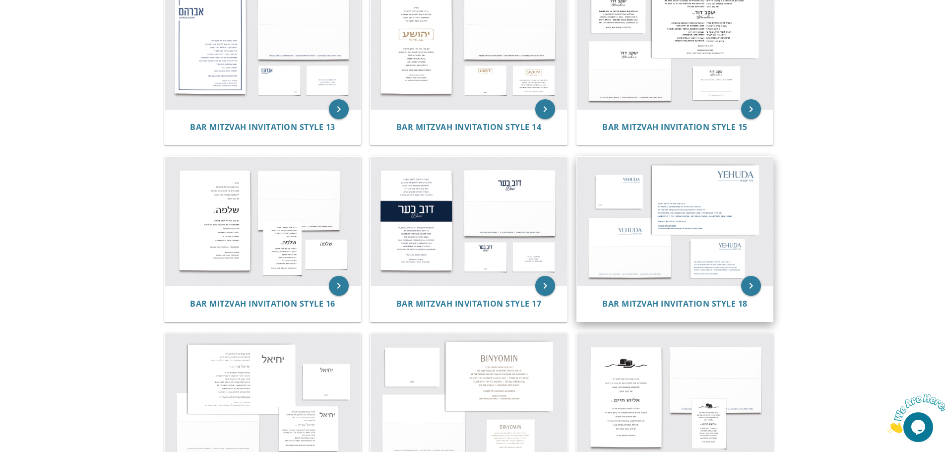
click at [678, 215] on img at bounding box center [675, 221] width 196 height 129
click at [672, 300] on span "Bar Mitzvah Invitation Style 18" at bounding box center [674, 303] width 145 height 11
click at [671, 301] on span "Bar Mitzvah Invitation Style 18" at bounding box center [674, 303] width 145 height 11
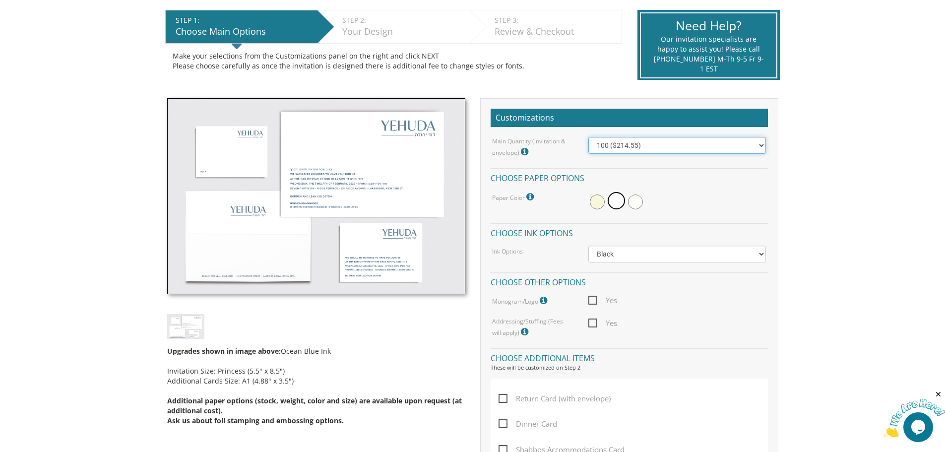
click at [657, 143] on select "100 ($214.55) 200 ($254.60) 300 ($294.25) 400 ($333.55) 500 ($373.90) 600 ($413…" at bounding box center [677, 145] width 178 height 17
select select "200"
click at [588, 137] on select "100 ($214.55) 200 ($254.60) 300 ($294.25) 400 ($333.55) 500 ($373.90) 600 ($413…" at bounding box center [677, 145] width 178 height 17
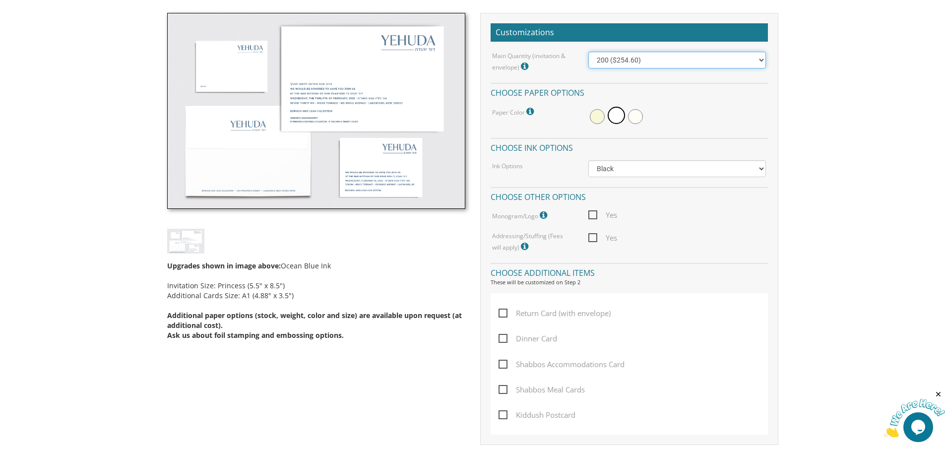
scroll to position [298, 0]
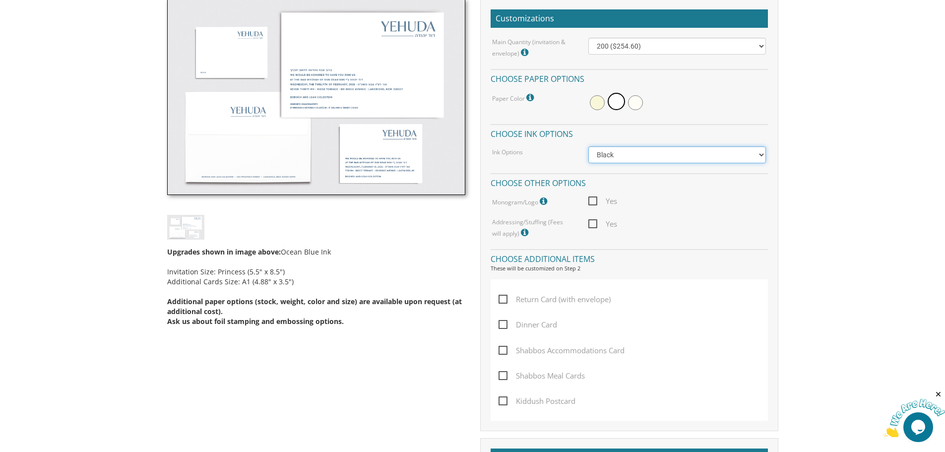
click at [616, 154] on select "Black Colored Ink ($65.00) Black + One Color ($100.00) Two Colors ($165.00)" at bounding box center [677, 154] width 178 height 17
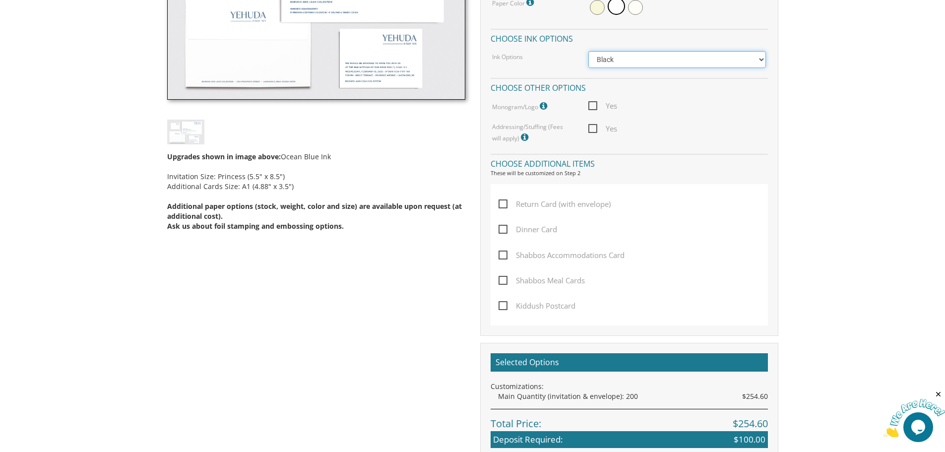
scroll to position [397, 0]
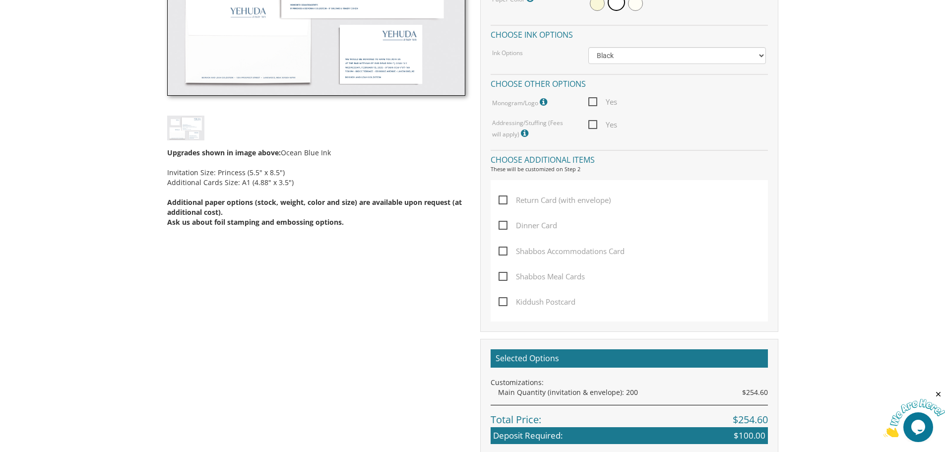
click at [541, 201] on span "Return Card (with envelope)" at bounding box center [555, 200] width 112 height 12
click at [505, 201] on input "Return Card (with envelope)" at bounding box center [502, 199] width 6 height 6
checkbox input "true"
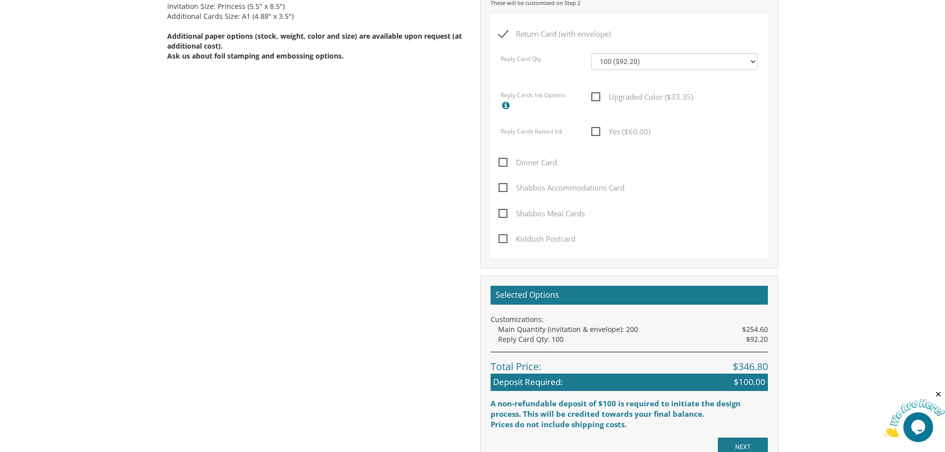
scroll to position [694, 0]
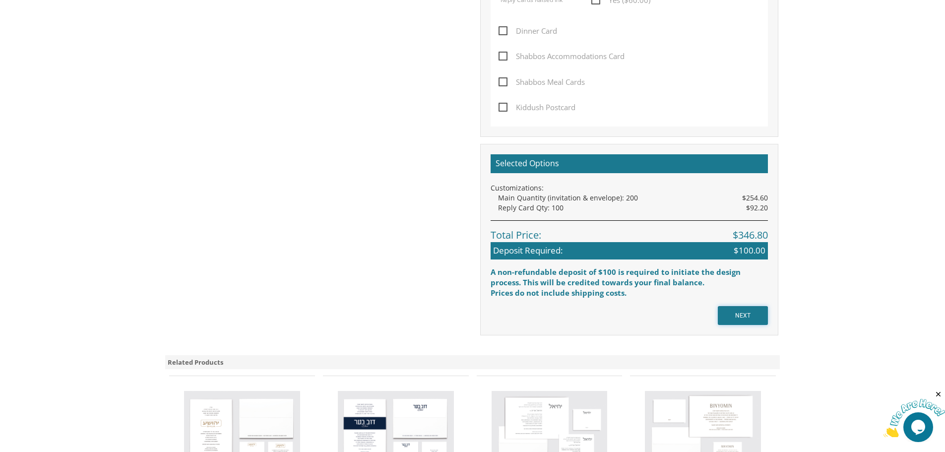
click at [740, 312] on input "NEXT" at bounding box center [743, 315] width 50 height 19
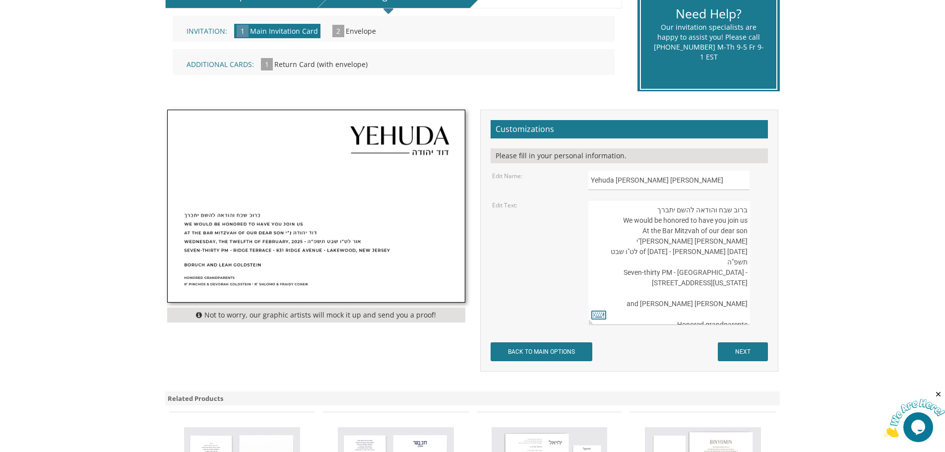
scroll to position [248, 0]
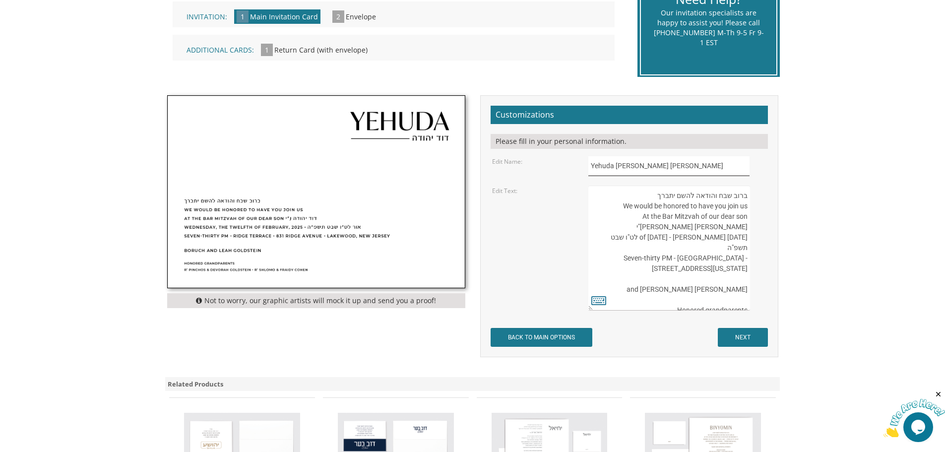
click at [690, 169] on input "Yehuda דוד יהודה" at bounding box center [668, 165] width 161 height 19
click at [690, 168] on input "Yehuda דוד יהודה" at bounding box center [668, 165] width 161 height 19
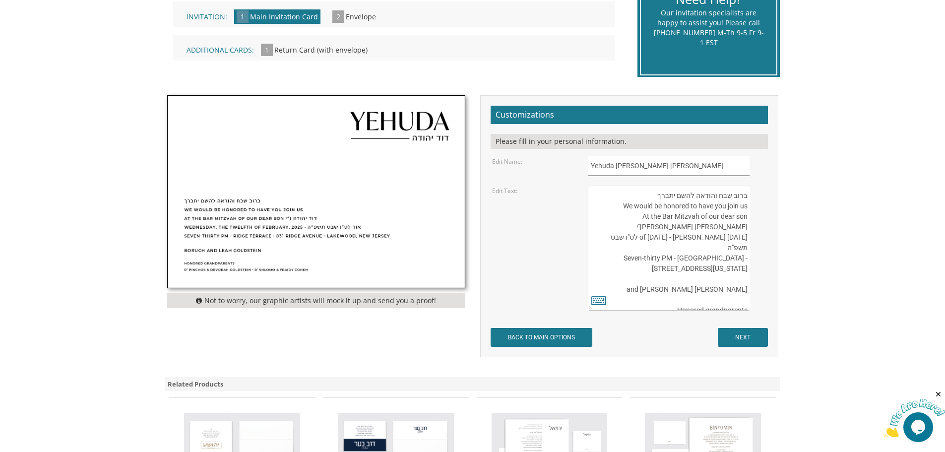
click at [690, 168] on input "Yehuda דוד יהודה" at bounding box center [668, 165] width 161 height 19
click at [723, 159] on input "Yehuda דוד יהודה" at bounding box center [668, 165] width 161 height 19
drag, startPoint x: 648, startPoint y: 168, endPoint x: 615, endPoint y: 168, distance: 32.7
click at [615, 168] on input "Yehuda דוד יהודה" at bounding box center [668, 165] width 161 height 19
paste input "איר יצחק זליג"
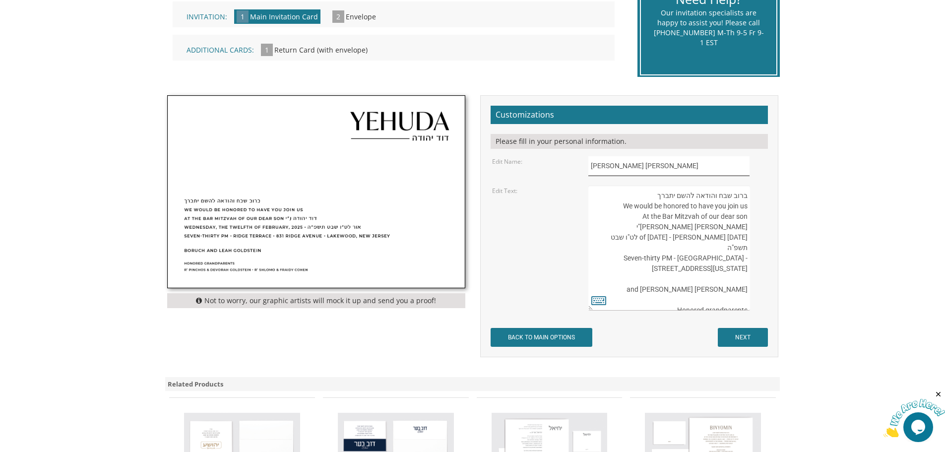
drag, startPoint x: 613, startPoint y: 165, endPoint x: 588, endPoint y: 168, distance: 24.5
click at [588, 168] on input "Yehuda מאיר יצחק זליג" at bounding box center [668, 165] width 161 height 19
click at [647, 167] on input "[PERSON_NAME]" at bounding box center [668, 165] width 161 height 19
type input "[PERSON_NAME]"
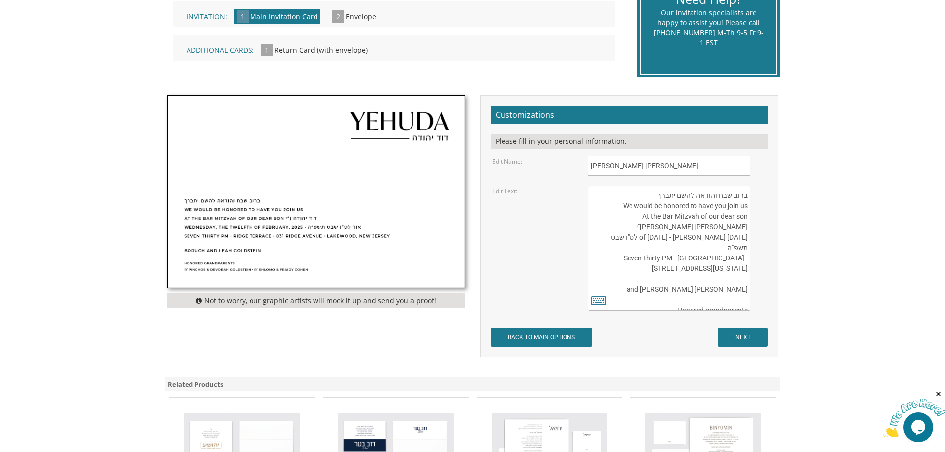
drag, startPoint x: 640, startPoint y: 217, endPoint x: 615, endPoint y: 217, distance: 25.3
click at [615, 217] on textarea "ברוב שבח והודאה להשם יתברך We would be honored to have you join us At the Bar M…" at bounding box center [668, 248] width 161 height 125
paste textarea "איר"
click at [631, 226] on textarea "ברוב שבח והודאה להשם יתברך We would be honored to have you join us At the Bar M…" at bounding box center [668, 248] width 161 height 125
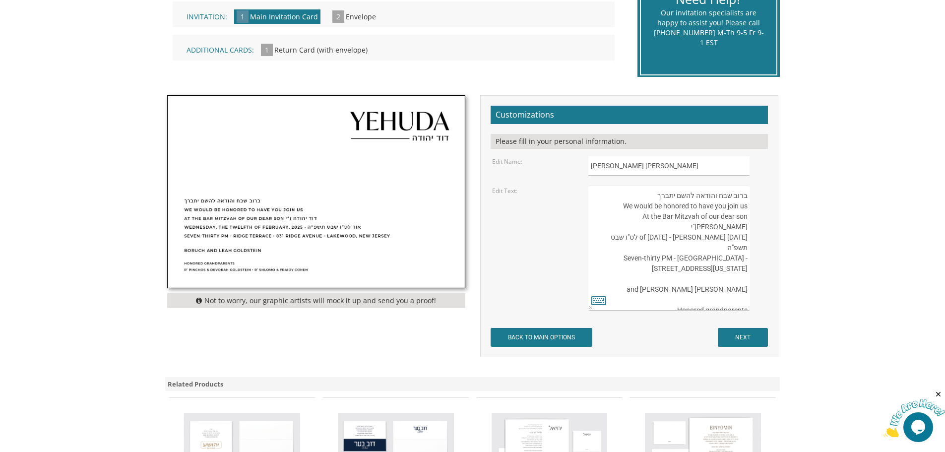
click at [690, 221] on textarea "ברוב שבח והודאה להשם יתברך We would be honored to have you join us At the Bar M…" at bounding box center [668, 248] width 161 height 125
click at [626, 228] on textarea "ברוב שבח והודאה להשם יתברך We would be honored to have you join us At the Bar M…" at bounding box center [668, 248] width 161 height 125
paste textarea "Motzi Shabbes"
click at [627, 227] on textarea "ברוב שבח והודאה להשם יתברך We would be honored to have you join us At the Bar M…" at bounding box center [668, 248] width 161 height 125
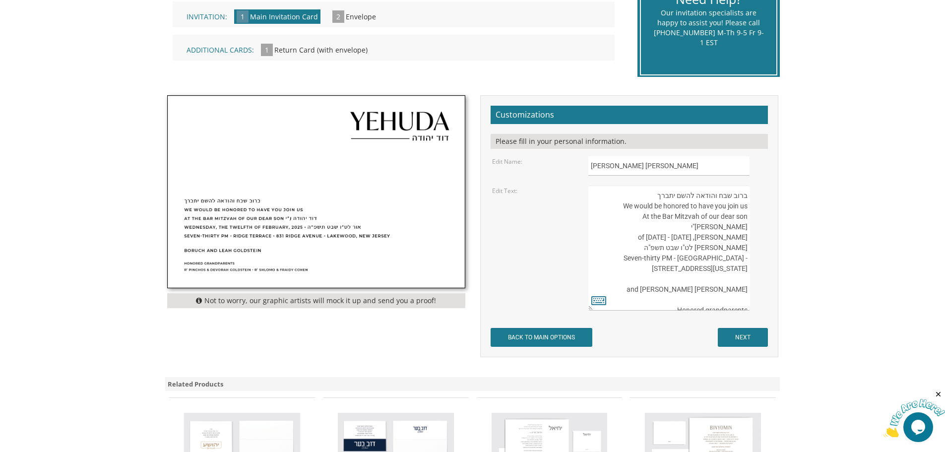
click at [627, 227] on textarea "ברוב שבח והודאה להשם יתברך We would be honored to have you join us At the Bar M…" at bounding box center [668, 248] width 161 height 125
click at [648, 227] on textarea "ברוב שבח והודאה להשם יתברך We would be honored to have you join us At the Bar M…" at bounding box center [668, 248] width 161 height 125
drag, startPoint x: 618, startPoint y: 230, endPoint x: 632, endPoint y: 250, distance: 24.1
click at [632, 250] on textarea "ברוב שבח והודאה להשם יתברך We would be honored to have you join us At the Bar M…" at bounding box center [668, 248] width 161 height 125
click at [618, 227] on textarea "ברוב שבח והודאה להשם יתברך We would be honored to have you join us At the Bar M…" at bounding box center [668, 248] width 161 height 125
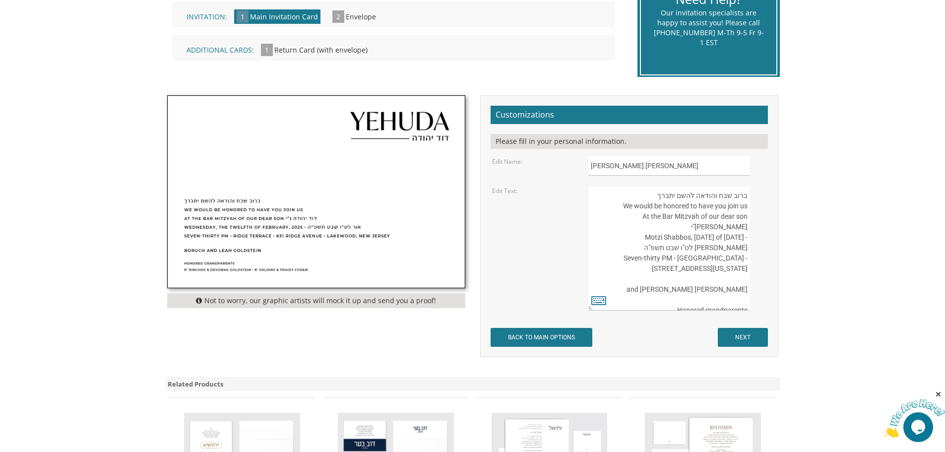
click at [618, 227] on textarea "ברוב שבח והודאה להשם יתברך We would be honored to have you join us At the Bar M…" at bounding box center [668, 248] width 161 height 125
click at [624, 233] on textarea "ברוב שבח והודאה להשם יתברך We would be honored to have you join us At the Bar M…" at bounding box center [668, 248] width 161 height 125
click at [627, 228] on textarea "ברוב שבח והודאה להשם יתברך We would be honored to have you join us At the Bar M…" at bounding box center [668, 248] width 161 height 125
click at [617, 229] on textarea "ברוב שבח והודאה להשם יתברך We would be honored to have you join us At the Bar M…" at bounding box center [668, 248] width 161 height 125
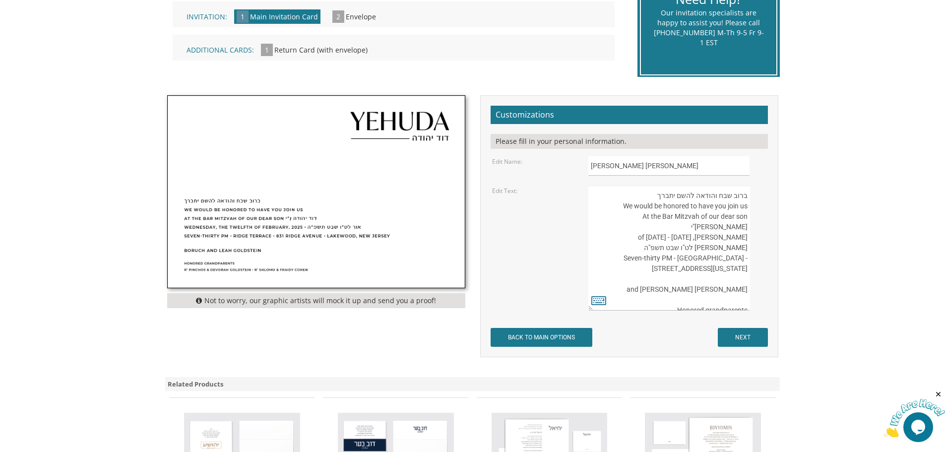
click at [617, 229] on textarea "ברוב שבח והודאה להשם יתברך We would be honored to have you join us At the Bar M…" at bounding box center [668, 248] width 161 height 125
click at [614, 226] on textarea "ברוב שבח והודאה להשם יתברך We would be honored to have you join us At the Bar M…" at bounding box center [668, 248] width 161 height 125
paste textarea "ei"
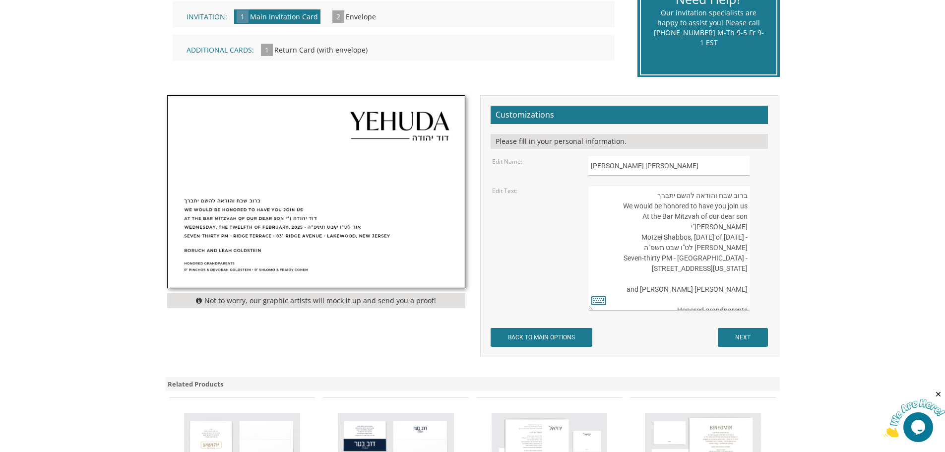
click at [678, 226] on textarea "ברוב שבח והודאה להשם יתברך We would be honored to have you join us At the Bar M…" at bounding box center [668, 248] width 161 height 125
click at [695, 227] on textarea "ברוב שבח והודאה להשם יתברך We would be honored to have you join us At the Bar M…" at bounding box center [668, 248] width 161 height 125
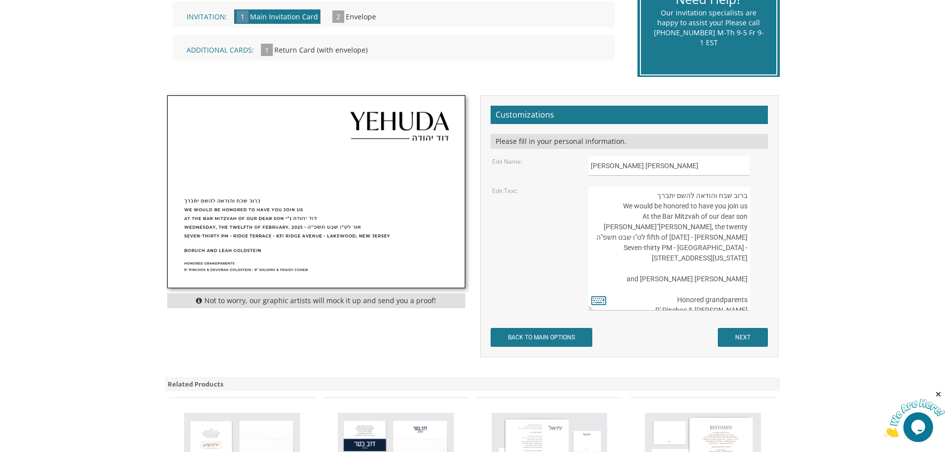
click at [721, 227] on textarea "ברוב שבח והודאה להשם יתברך We would be honored to have you join us At the Bar M…" at bounding box center [668, 248] width 161 height 125
drag, startPoint x: 676, startPoint y: 227, endPoint x: 746, endPoint y: 225, distance: 70.0
click at [746, 225] on textarea "ברוב שבח והודאה להשם יתברך We would be honored to have you join us At the Bar M…" at bounding box center [668, 248] width 161 height 125
click at [692, 249] on textarea "ברוב שבח והודאה להשם יתברך We would be honored to have you join us At the Bar M…" at bounding box center [668, 248] width 161 height 125
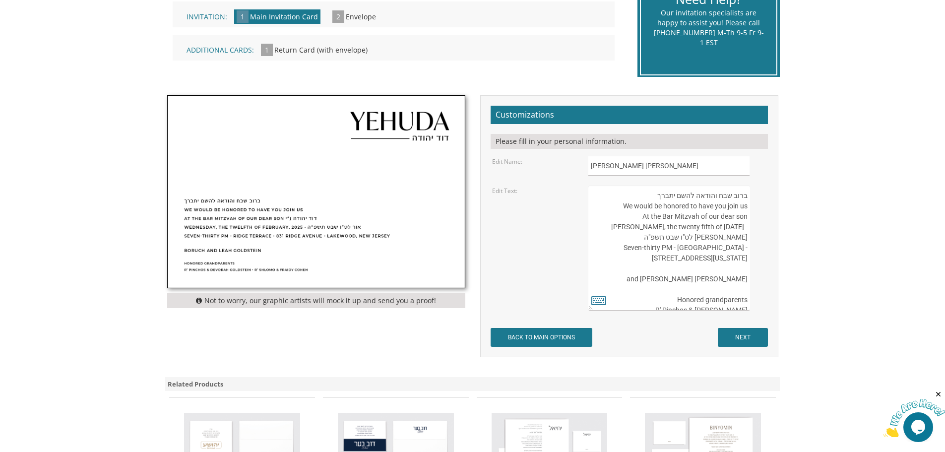
drag, startPoint x: 726, startPoint y: 237, endPoint x: 661, endPoint y: 239, distance: 64.5
click at [661, 239] on textarea "ברוב שבח והודאה להשם יתברך We would be honored to have you join us At the Bar M…" at bounding box center [668, 248] width 161 height 125
paste textarea "׳ בְּחֶשְׁוָן תשפ״ו"
click at [861, 263] on body "My Cart {{shoppingcart.totalQuantityDisplay}} Total: {{shoppingcart.subtotal}} …" at bounding box center [472, 240] width 945 height 976
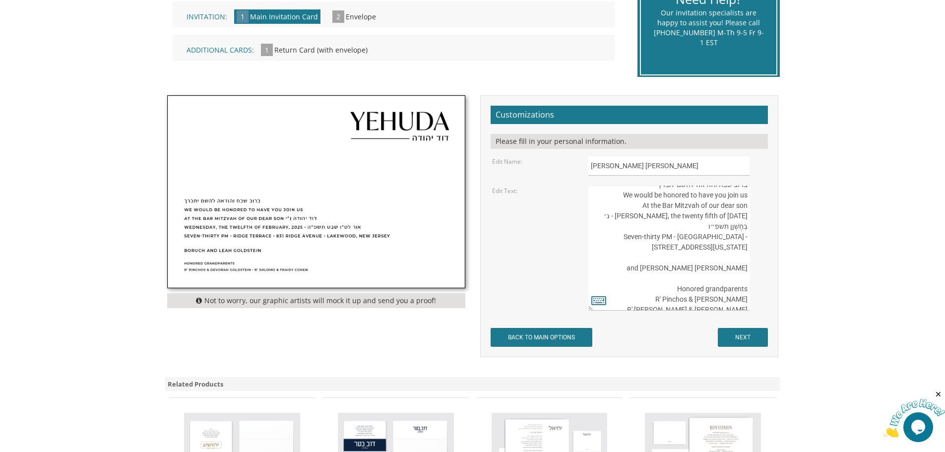
scroll to position [21, 0]
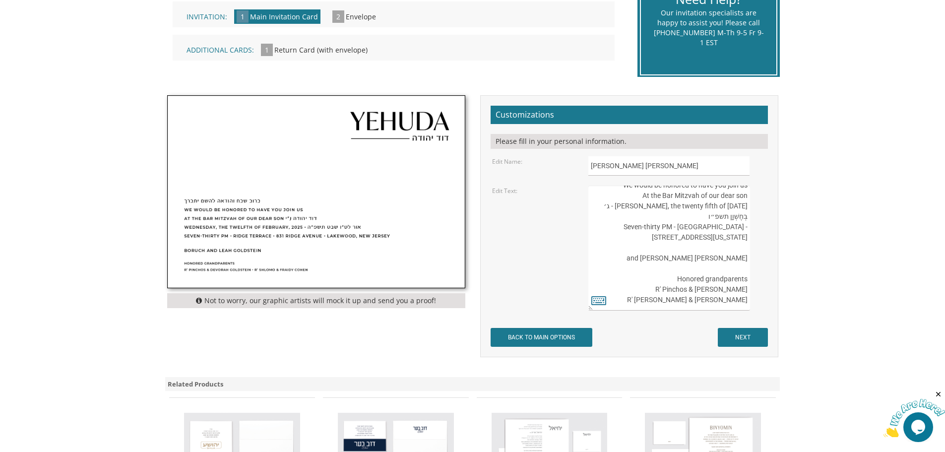
click at [615, 228] on textarea "ברוב שבח והודאה להשם יתברך We would be honored to have you join us At the Bar M…" at bounding box center [668, 248] width 161 height 125
click at [640, 229] on textarea "ברוב שבח והודאה להשם יתברך We would be honored to have you join us At the Bar M…" at bounding box center [668, 248] width 161 height 125
click at [629, 243] on textarea "ברוב שבח והודאה להשם יתברך We would be honored to have you join us At the Bar M…" at bounding box center [668, 248] width 161 height 125
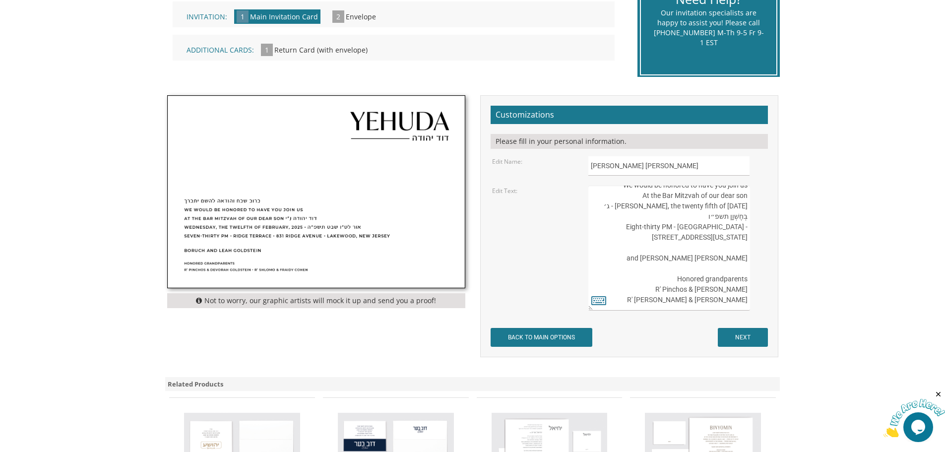
click at [670, 227] on textarea "ברוב שבח והודאה להשם יתברך We would be honored to have you join us At the Bar M…" at bounding box center [668, 248] width 161 height 125
click at [670, 257] on textarea "ברוב שבח והודאה להשם יתברך We would be honored to have you join us At the Bar M…" at bounding box center [668, 248] width 161 height 125
drag, startPoint x: 670, startPoint y: 227, endPoint x: 710, endPoint y: 228, distance: 40.7
click at [710, 228] on textarea "ברוב שבח והודאה להשם יתברך We would be honored to have you join us At the Bar M…" at bounding box center [668, 248] width 161 height 125
paste textarea "The Bertram Inn Hotel & Conference Center"
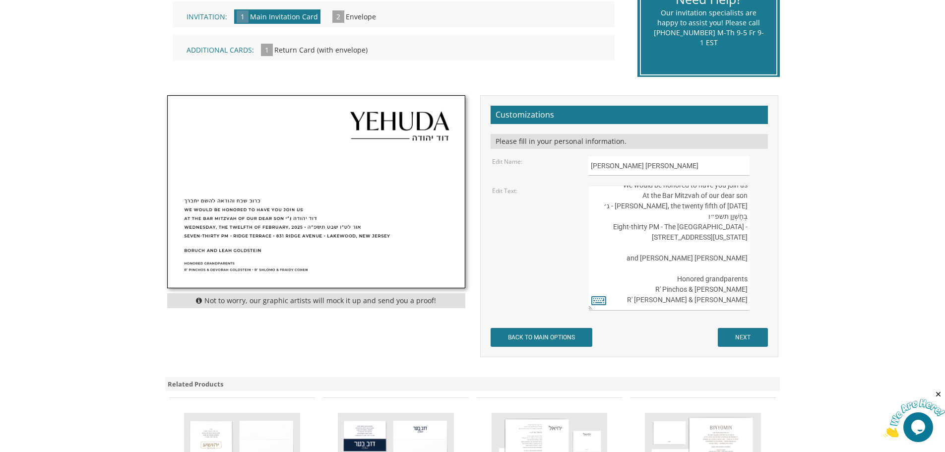
drag, startPoint x: 688, startPoint y: 237, endPoint x: 742, endPoint y: 237, distance: 54.6
click at [742, 237] on textarea "ברוב שבח והודאה להשם יתברך We would be honored to have you join us At the Bar M…" at bounding box center [668, 248] width 161 height 125
paste textarea "600 N Aurora Rd"
drag, startPoint x: 678, startPoint y: 248, endPoint x: 747, endPoint y: 247, distance: 68.5
click at [747, 247] on textarea "ברוב שבח והודאה להשם יתברך We would be honored to have you join us At the Bar M…" at bounding box center [668, 248] width 161 height 125
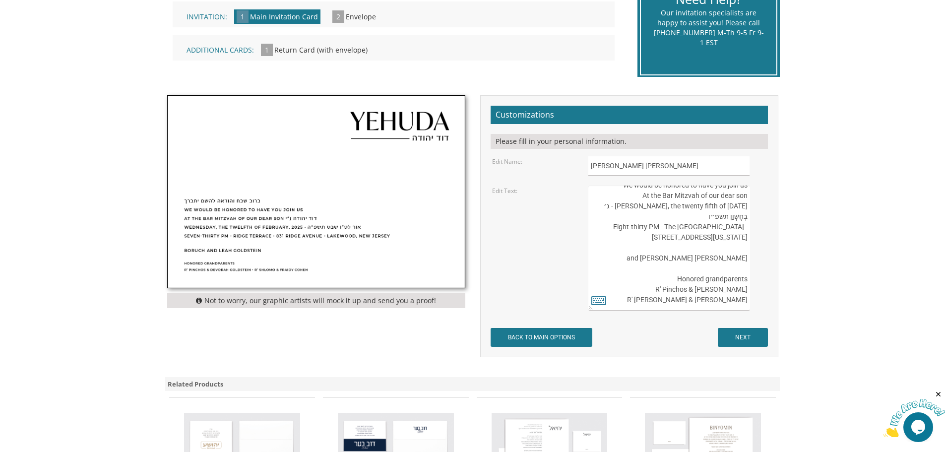
paste textarea "[GEOGRAPHIC_DATA]"
click at [725, 238] on textarea "ברוב שבח והודאה להשם יתברך We would be honored to have you join us At the Bar M…" at bounding box center [668, 248] width 161 height 125
click at [695, 266] on textarea "ברוב שבח והודאה להשם יתברך We would be honored to have you join us At the Bar M…" at bounding box center [668, 248] width 161 height 125
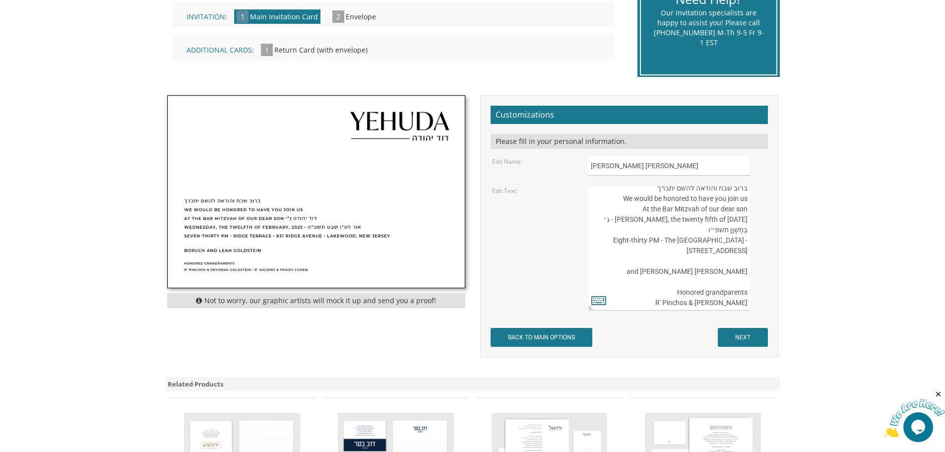
scroll to position [0, 0]
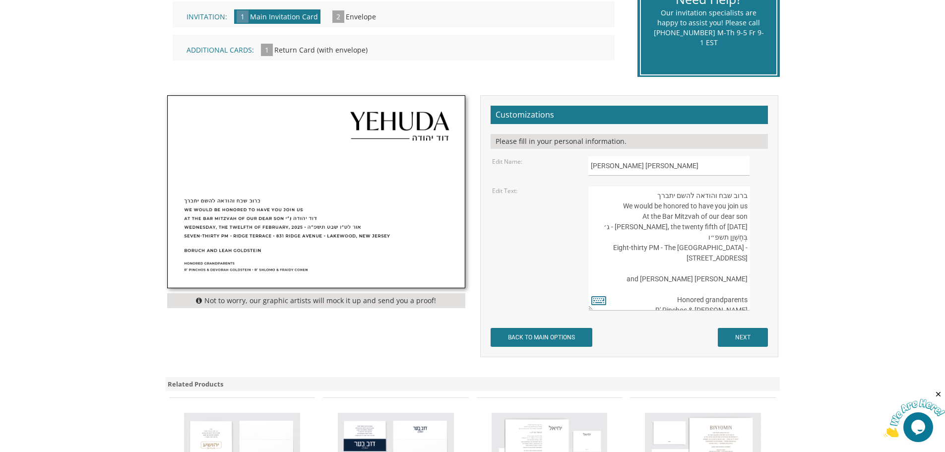
click at [673, 245] on textarea "ברוב שבח והודאה להשם יתברך We would be honored to have you join us At the Bar M…" at bounding box center [668, 248] width 161 height 125
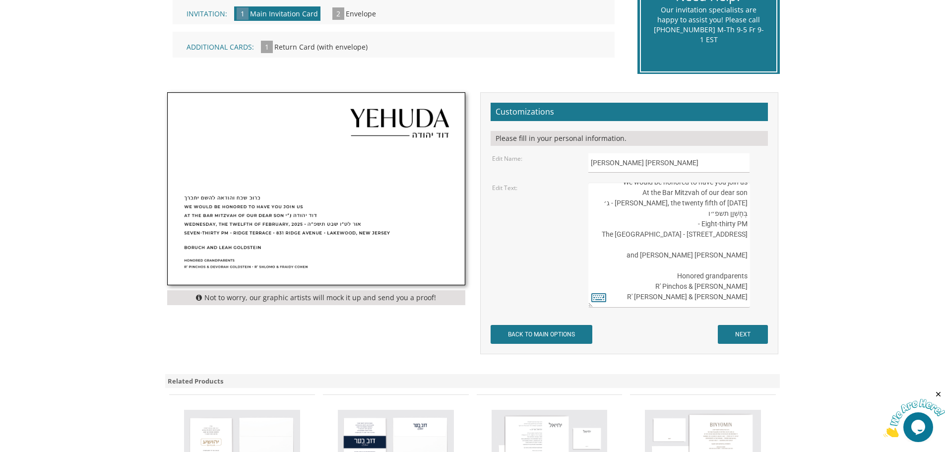
scroll to position [347, 0]
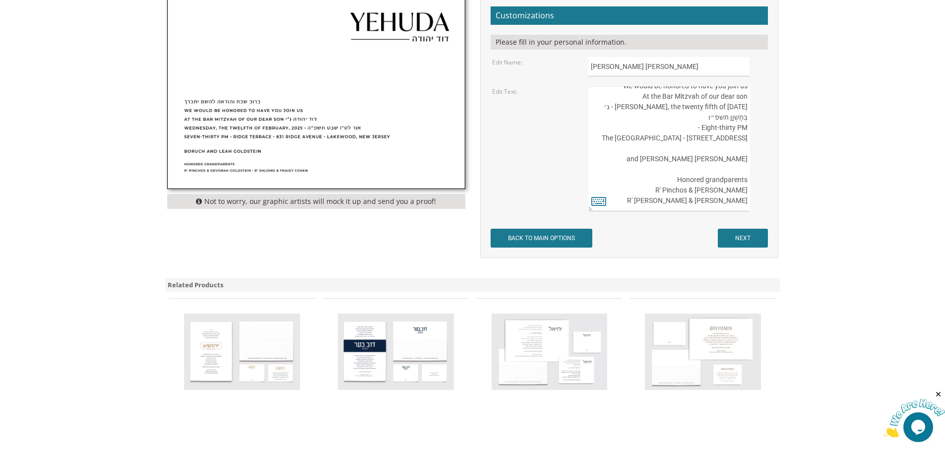
click at [668, 162] on textarea "ברוב שבח והודאה להשם יתברך We would be honored to have you join us At the Bar M…" at bounding box center [668, 148] width 161 height 125
click at [727, 154] on textarea "ברוב שבח והודאה להשם יתברך We would be honored to have you join us At the Bar M…" at bounding box center [668, 148] width 161 height 125
click at [727, 160] on textarea "ברוב שבח והודאה להשם יתברך We would be honored to have you join us At the Bar M…" at bounding box center [668, 148] width 161 height 125
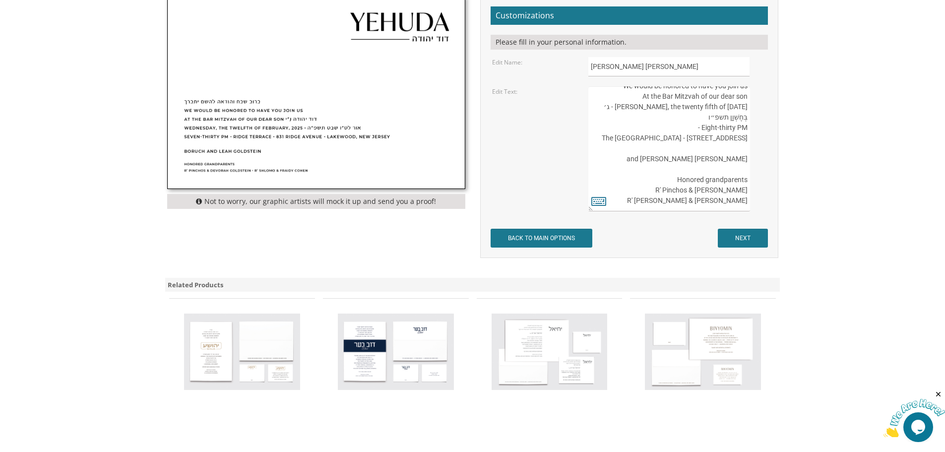
click at [727, 160] on textarea "ברוב שבח והודאה להשם יתברך We would be honored to have you join us At the Bar M…" at bounding box center [668, 148] width 161 height 125
click at [719, 184] on textarea "ברוב שבח והודאה להשם יתברך We would be honored to have you join us At the Bar M…" at bounding box center [668, 148] width 161 height 125
drag, startPoint x: 747, startPoint y: 189, endPoint x: 646, endPoint y: 189, distance: 100.2
click at [646, 189] on textarea "ברוב שבח והודאה להשם יתברך We would be honored to have you join us At the Bar M…" at bounding box center [668, 148] width 161 height 125
click at [674, 191] on textarea "ברוב שבח והודאה להשם יתברך We would be honored to have you join us At the Bar M…" at bounding box center [668, 148] width 161 height 125
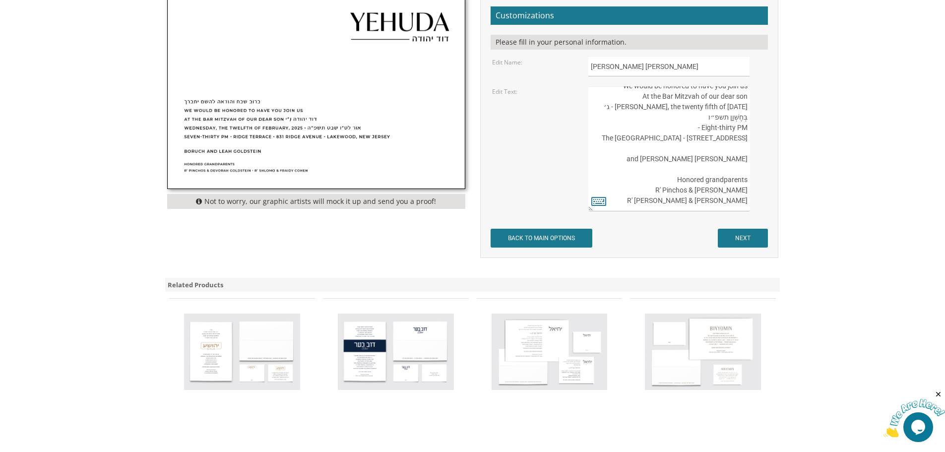
click at [674, 191] on textarea "ברוב שבח והודאה להשם יתברך We would be honored to have you join us At the Bar M…" at bounding box center [668, 148] width 161 height 125
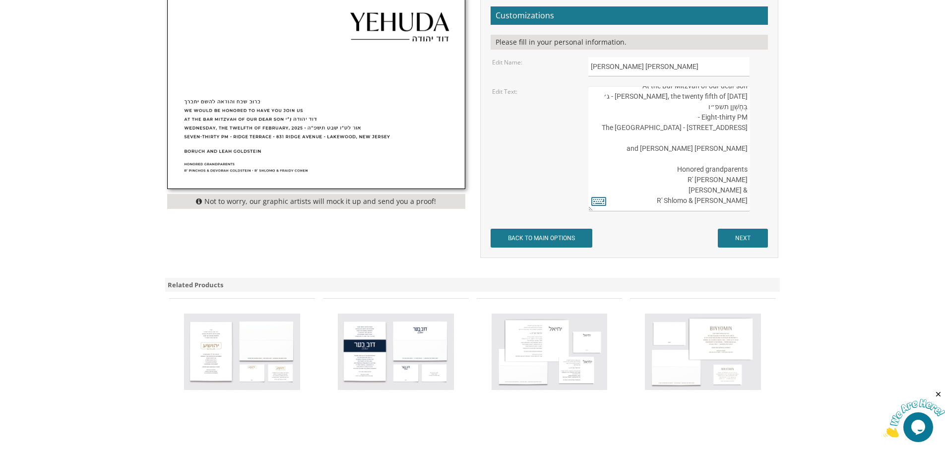
scroll to position [52, 0]
drag, startPoint x: 746, startPoint y: 189, endPoint x: 687, endPoint y: 188, distance: 59.6
click at [687, 188] on textarea "ברוב שבח והודאה להשם יתברך We would be honored to have you join us At the Bar M…" at bounding box center [668, 148] width 161 height 125
drag, startPoint x: 684, startPoint y: 188, endPoint x: 745, endPoint y: 189, distance: 61.5
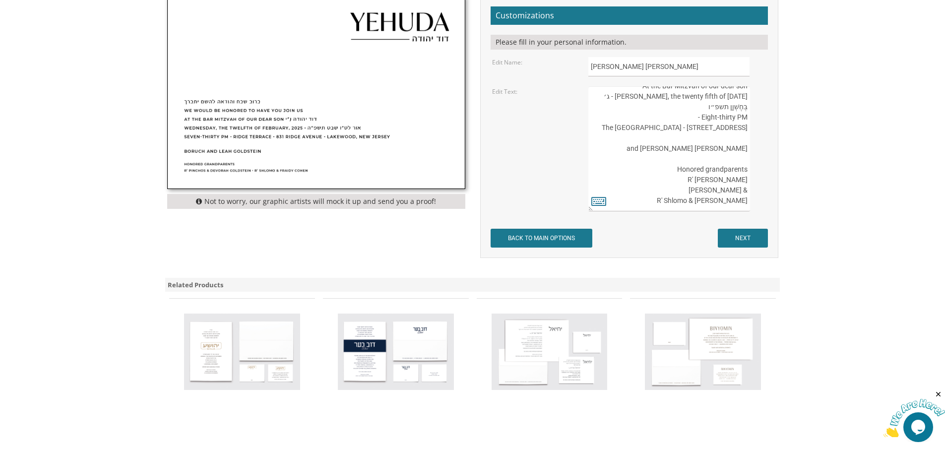
click at [745, 189] on textarea "ברוב שבח והודאה להשם יתברך We would be honored to have you join us At the Bar M…" at bounding box center [668, 148] width 161 height 125
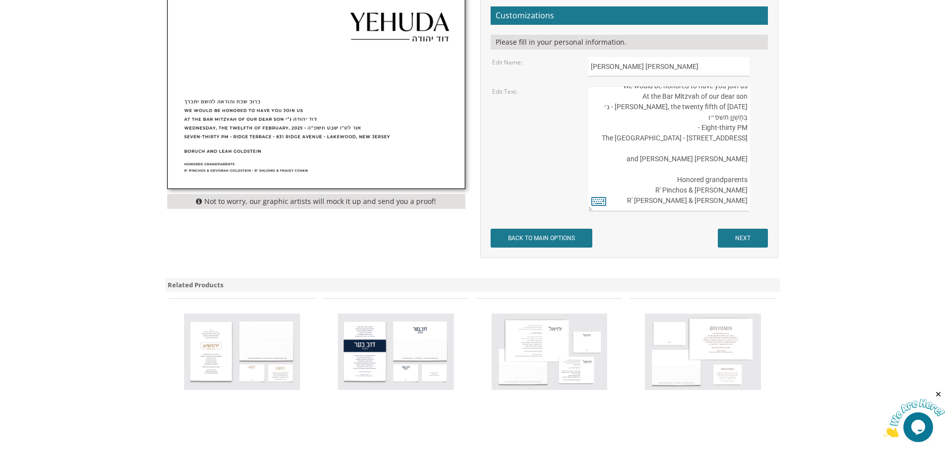
scroll to position [42, 0]
click at [705, 191] on textarea "ברוב שבח והודאה להשם יתברך We would be honored to have you join us At the Bar M…" at bounding box center [668, 148] width 161 height 125
click at [693, 189] on textarea "ברוב שבח והודאה להשם יתברך We would be honored to have you join us At the Bar M…" at bounding box center [668, 148] width 161 height 125
click at [716, 189] on textarea "ברוב שבח והודאה להשם יתברך We would be honored to have you join us At the Bar M…" at bounding box center [668, 148] width 161 height 125
click at [696, 190] on textarea "ברוב שבח והודאה להשם יתברך We would be honored to have you join us At the Bar M…" at bounding box center [668, 148] width 161 height 125
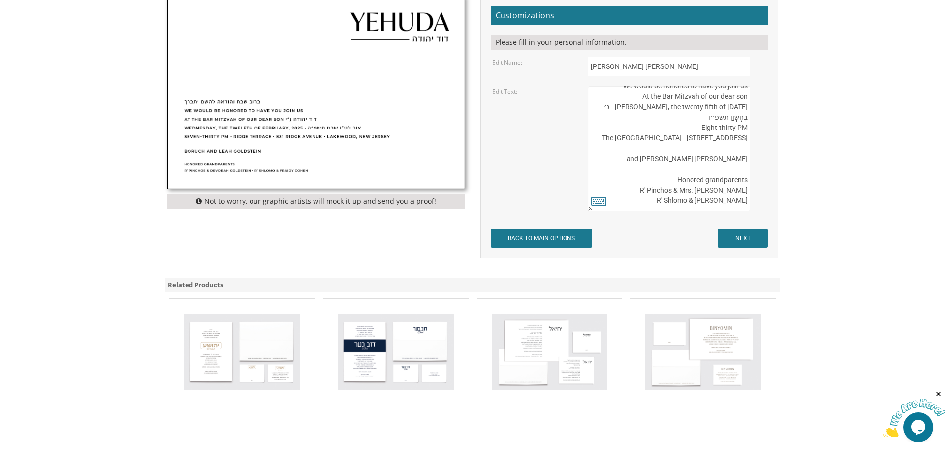
click at [728, 187] on textarea "ברוב שבח והודאה להשם יתברך We would be honored to have you join us At the Bar M…" at bounding box center [668, 148] width 161 height 125
click at [689, 190] on textarea "ברוב שבח והודאה להשם יתברך We would be honored to have you join us At the Bar M…" at bounding box center [668, 148] width 161 height 125
click at [680, 189] on textarea "ברוב שבח והודאה להשם יתברך We would be honored to have you join us At the Bar M…" at bounding box center [668, 148] width 161 height 125
click at [642, 191] on textarea "ברוב שבח והודאה להשם יתברך We would be honored to have you join us At the Bar M…" at bounding box center [668, 148] width 161 height 125
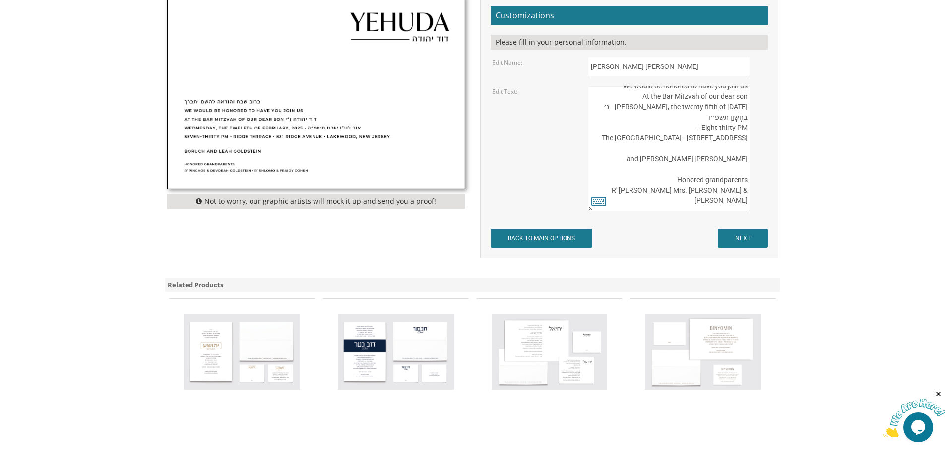
click at [643, 191] on textarea "ברוב שבח והודאה להשם יתברך We would be honored to have you join us At the Bar M…" at bounding box center [668, 148] width 161 height 125
click at [687, 191] on textarea "ברוב שבח והודאה להשם יתברך We would be honored to have you join us At the Bar M…" at bounding box center [668, 148] width 161 height 125
click at [683, 202] on textarea "ברוב שבח והודאה להשם יתברך We would be honored to have you join us At the Bar M…" at bounding box center [668, 148] width 161 height 125
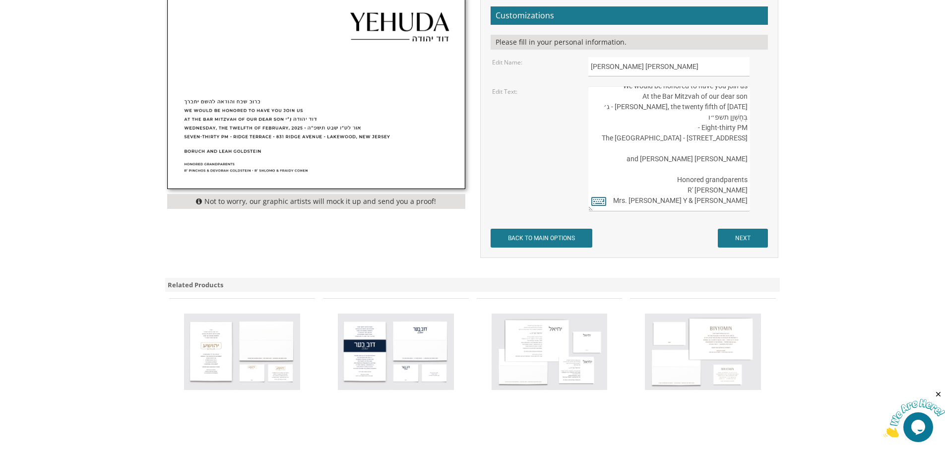
click at [714, 199] on textarea "ברוב שבח והודאה להשם יתברך We would be honored to have you join us At the Bar M…" at bounding box center [668, 148] width 161 height 125
click at [736, 200] on textarea "ברוב שבח והודאה להשם יתברך We would be honored to have you join us At the Bar M…" at bounding box center [668, 148] width 161 height 125
click at [718, 201] on textarea "ברוב שבח והודאה להשם יתברך We would be honored to have you join us At the Bar M…" at bounding box center [668, 148] width 161 height 125
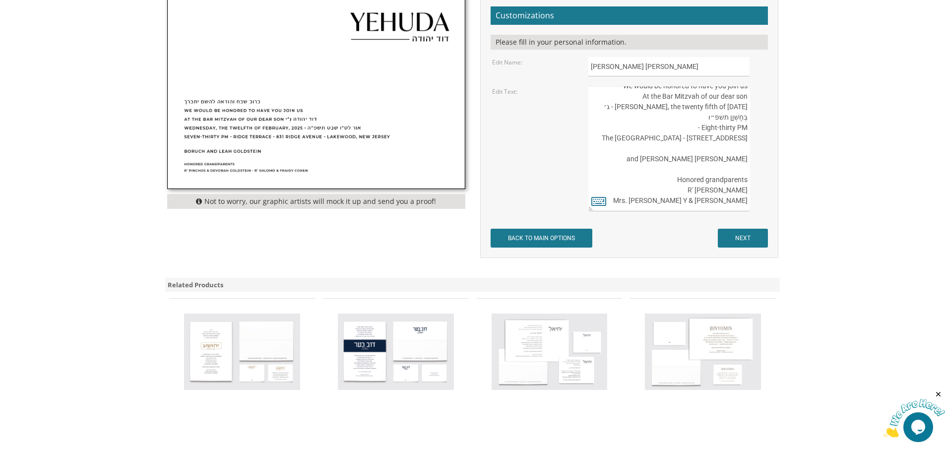
click at [718, 201] on textarea "ברוב שבח והודאה להשם יתברך We would be honored to have you join us At the Bar M…" at bounding box center [668, 148] width 161 height 125
click at [823, 199] on body "My Cart {{shoppingcart.totalQuantityDisplay}} Total: {{shoppingcart.subtotal}} …" at bounding box center [472, 141] width 945 height 976
click at [688, 202] on textarea "ברוב שבח והודאה להשם יתברך We would be honored to have you join us At the Bar M…" at bounding box center [668, 148] width 161 height 125
type textarea "ברוב שבח והודאה להשם יתברך We would be honored to have you join us At the Bar M…"
click at [743, 237] on input "NEXT" at bounding box center [743, 238] width 50 height 19
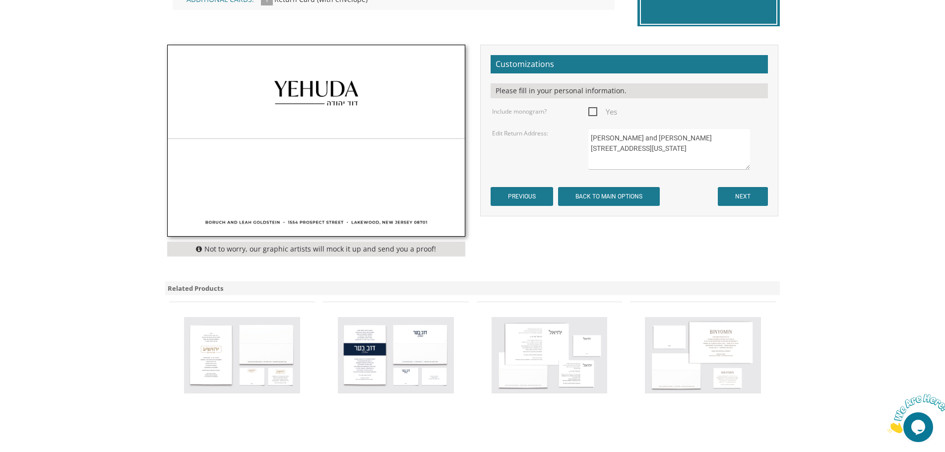
scroll to position [248, 0]
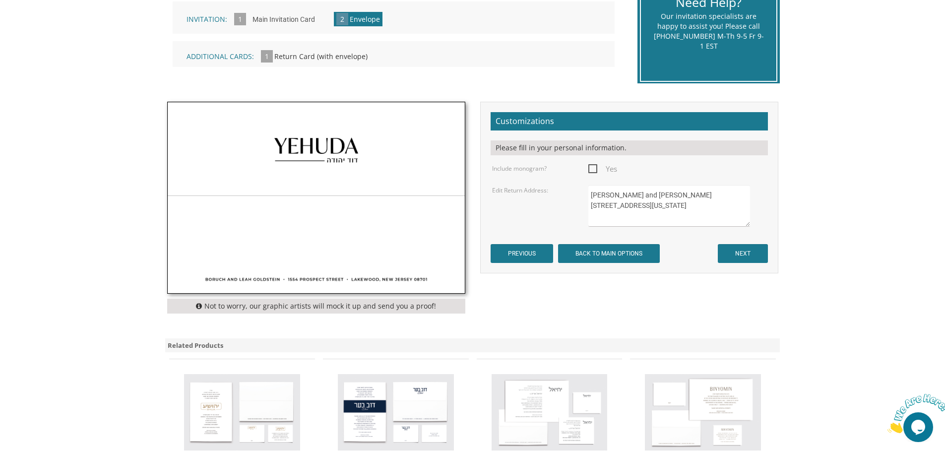
click at [662, 193] on textarea "Boruch and Leah Goldstein 1554 Prospect Street Lakewood, New Jersey 08701" at bounding box center [668, 206] width 161 height 42
drag, startPoint x: 588, startPoint y: 195, endPoint x: 574, endPoint y: 195, distance: 14.4
click at [574, 195] on div "Edit Return Address: Boruch and Leah Goldstein 1554 Prospect Street Lakewood, N…" at bounding box center [629, 206] width 289 height 42
drag, startPoint x: 644, startPoint y: 198, endPoint x: 579, endPoint y: 195, distance: 65.5
click at [579, 195] on div "Edit Return Address: Boruch and Leah Goldstein 1554 Prospect Street Lakewood, N…" at bounding box center [629, 206] width 289 height 42
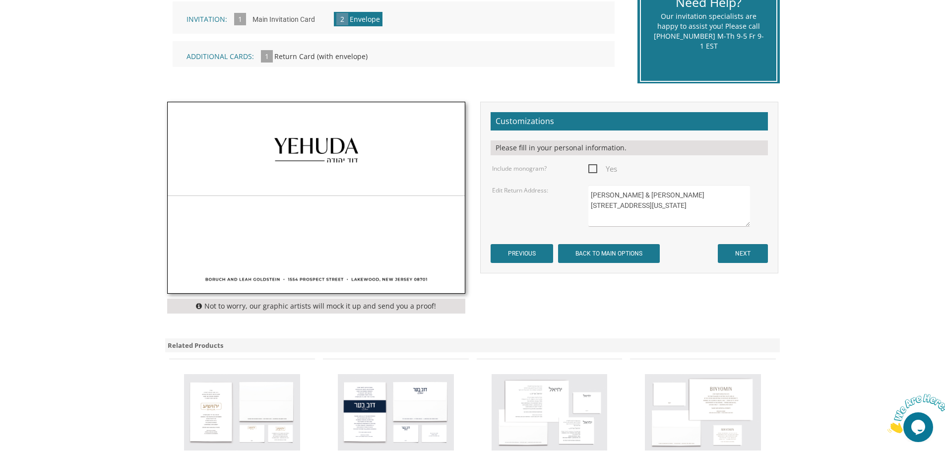
drag, startPoint x: 657, startPoint y: 204, endPoint x: 588, endPoint y: 206, distance: 68.5
click at [588, 206] on textarea "Boruch and Leah Goldstein 1554 Prospect Street Lakewood, New Jersey 08701" at bounding box center [668, 206] width 161 height 42
click at [600, 215] on textarea "Boruch and Leah Goldstein 1554 Prospect Street Lakewood, New Jersey 08701" at bounding box center [668, 206] width 161 height 42
click at [600, 216] on textarea "Boruch and Leah Goldstein 1554 Prospect Street Lakewood, New Jersey 08701" at bounding box center [668, 206] width 161 height 42
drag, startPoint x: 637, startPoint y: 217, endPoint x: 700, endPoint y: 218, distance: 63.0
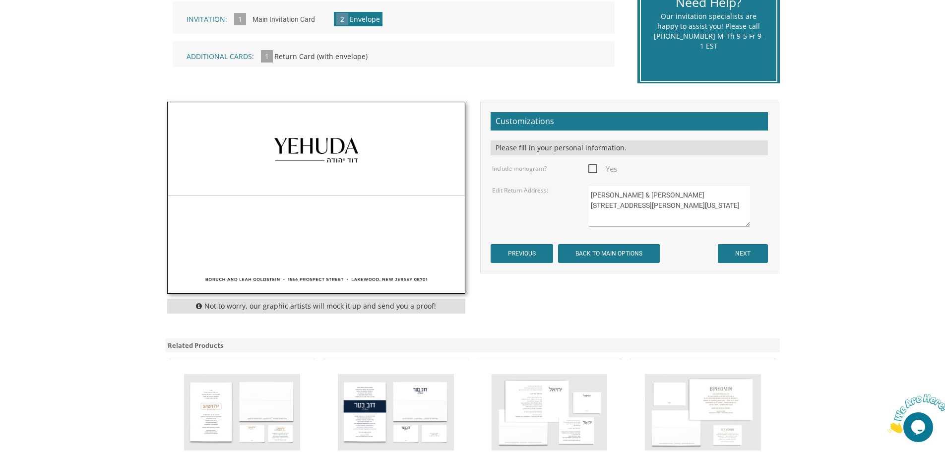
click at [700, 217] on textarea "Boruch and Leah Goldstein 1554 Prospect Street Lakewood, New Jersey 08701" at bounding box center [668, 206] width 161 height 42
type textarea "Yehuda & Leah Wenger 2649 Milton Rd University Hts, Ohio 44118"
click at [748, 254] on input "NEXT" at bounding box center [743, 253] width 50 height 19
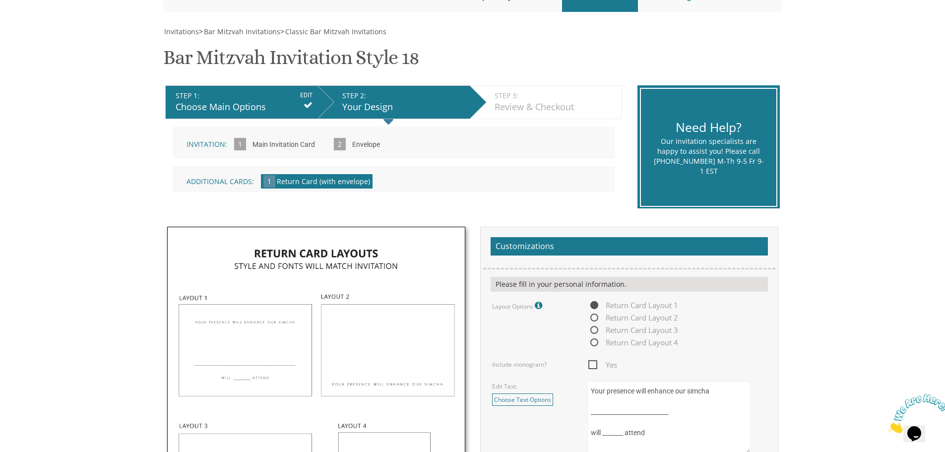
scroll to position [248, 0]
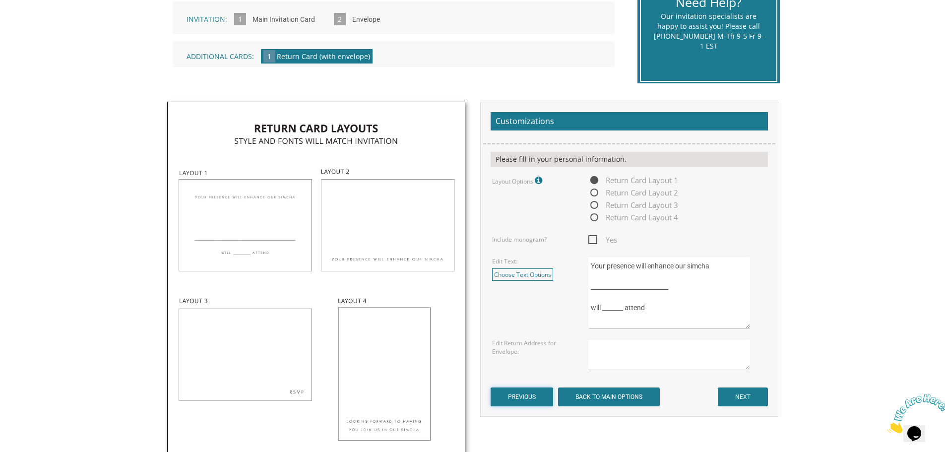
click at [531, 399] on input "PREVIOUS" at bounding box center [522, 396] width 63 height 19
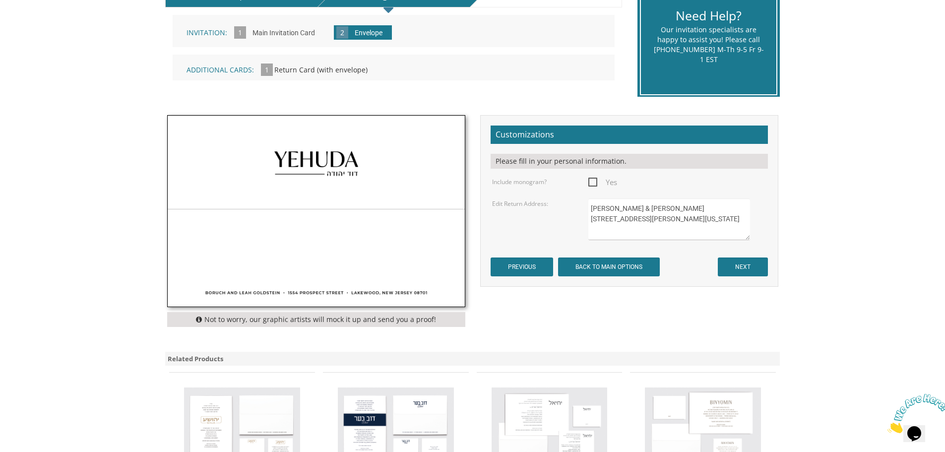
scroll to position [298, 0]
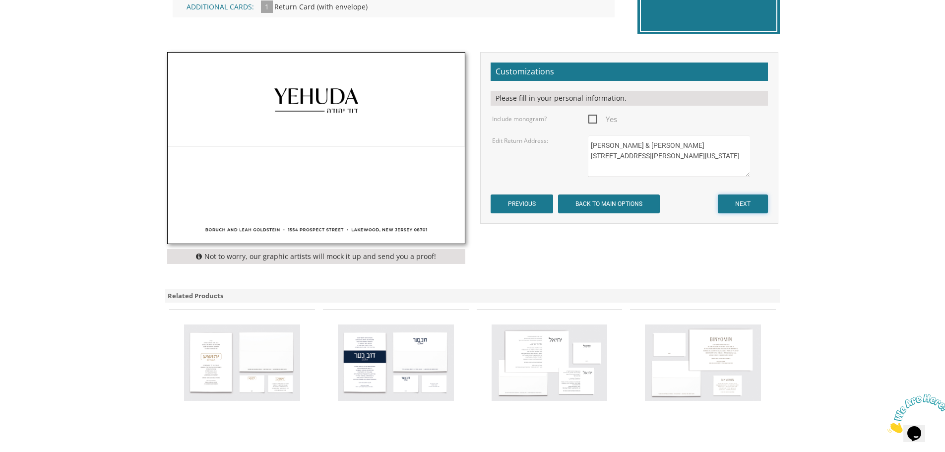
click at [748, 203] on input "NEXT" at bounding box center [743, 203] width 50 height 19
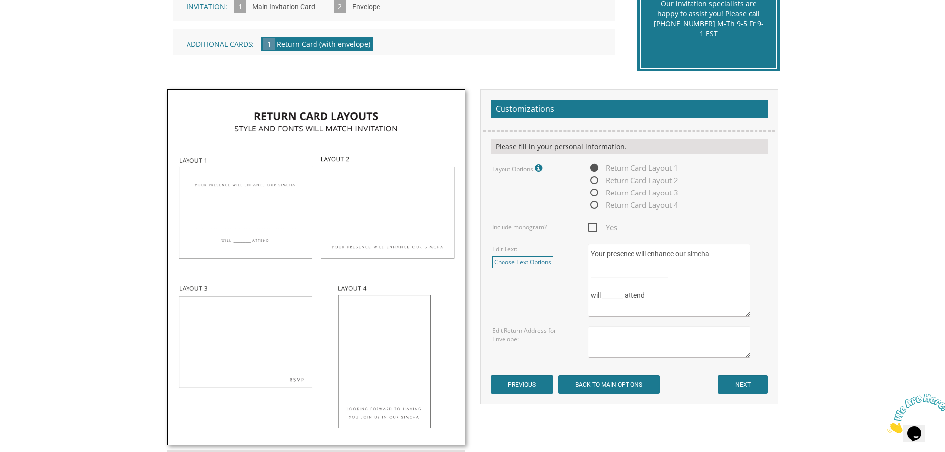
scroll to position [298, 0]
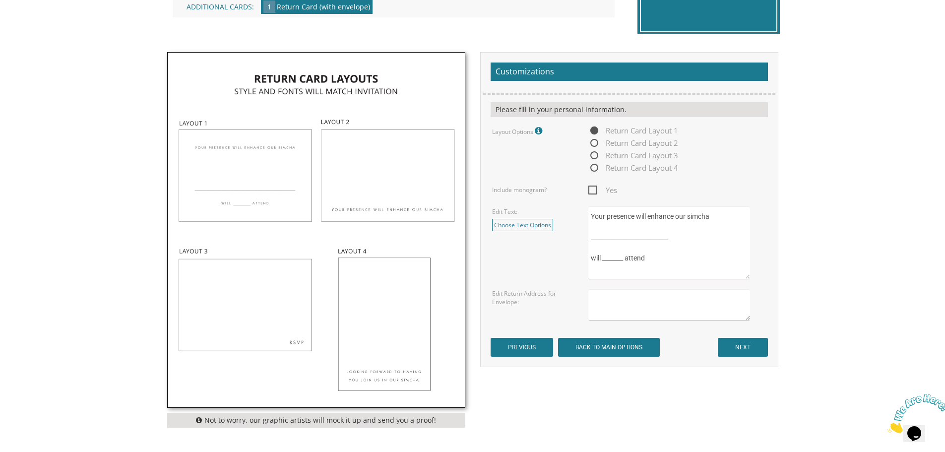
click at [598, 143] on span "Return Card Layout 2" at bounding box center [633, 143] width 90 height 12
click at [595, 143] on input "Return Card Layout 2" at bounding box center [591, 143] width 6 height 6
radio input "true"
click at [597, 128] on span "Return Card Layout 1" at bounding box center [633, 131] width 90 height 12
click at [595, 128] on input "Return Card Layout 1" at bounding box center [591, 131] width 6 height 6
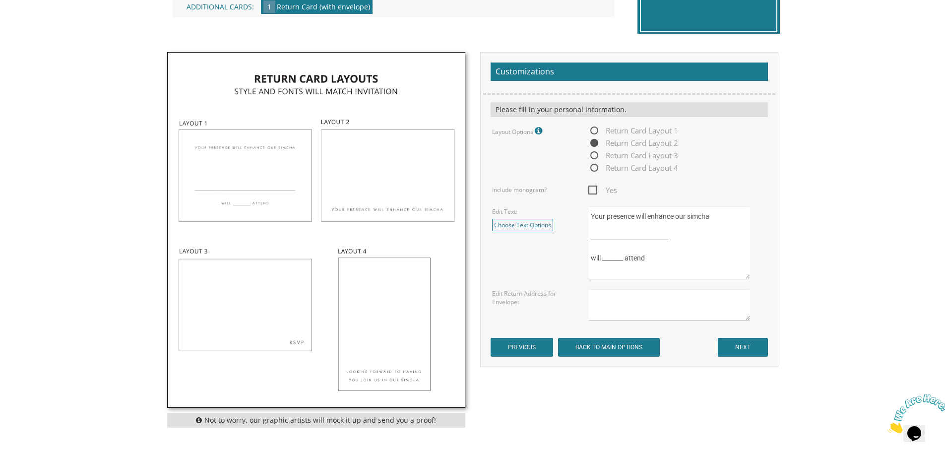
radio input "true"
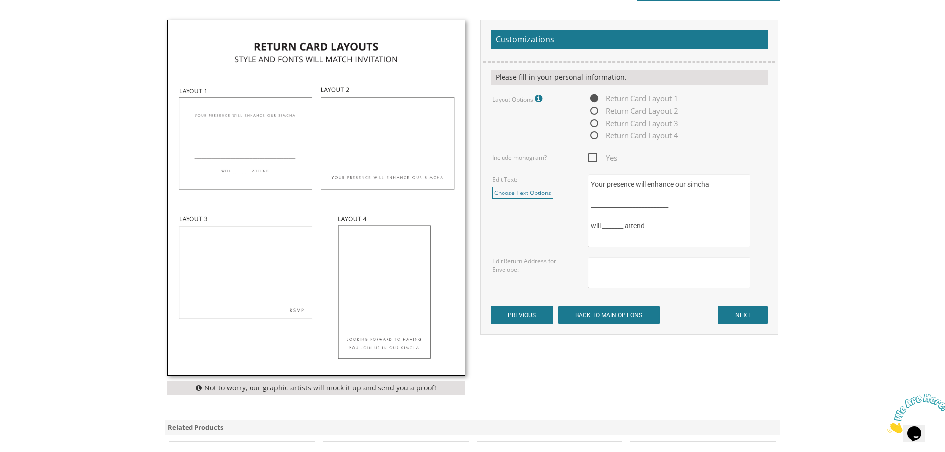
scroll to position [347, 0]
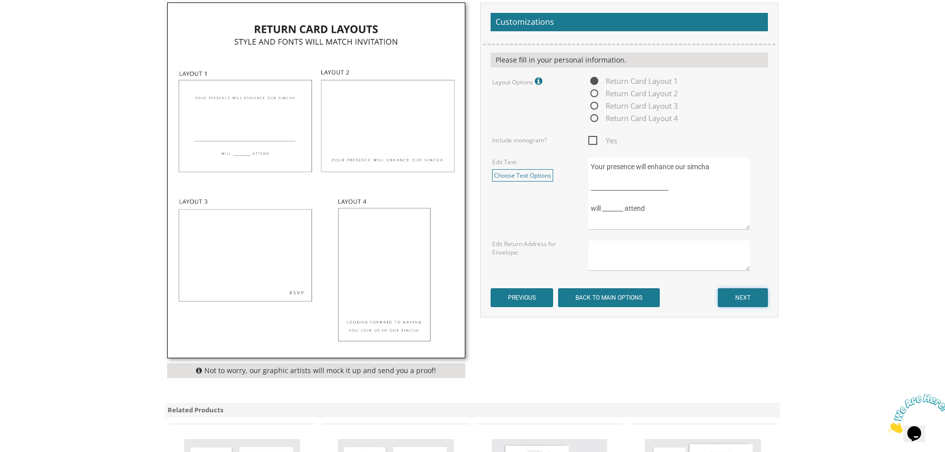
click at [746, 296] on input "NEXT" at bounding box center [743, 297] width 50 height 19
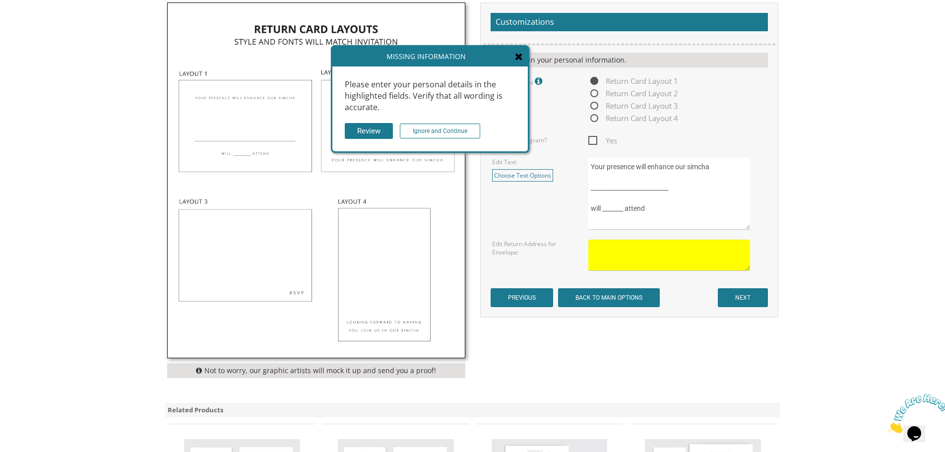
click at [638, 255] on textarea at bounding box center [668, 255] width 161 height 31
click at [516, 57] on icon at bounding box center [519, 57] width 8 height 10
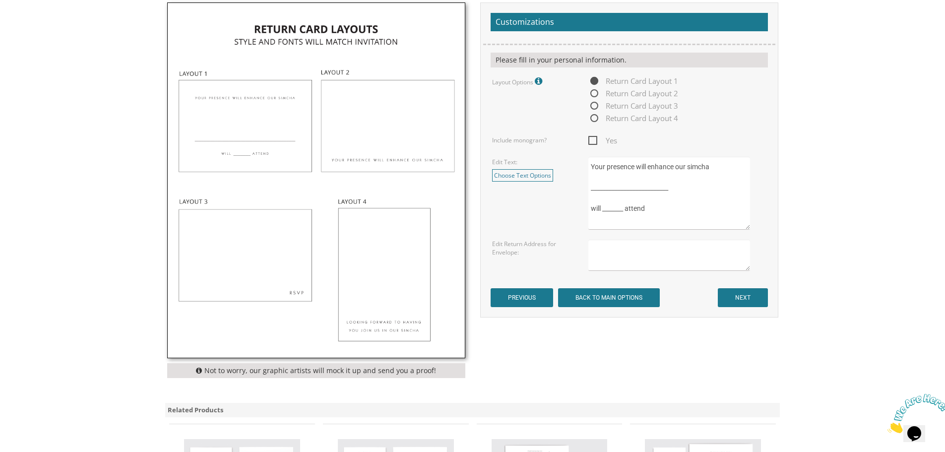
click at [619, 247] on textarea at bounding box center [668, 255] width 161 height 31
click at [535, 300] on input "PREVIOUS" at bounding box center [522, 297] width 63 height 19
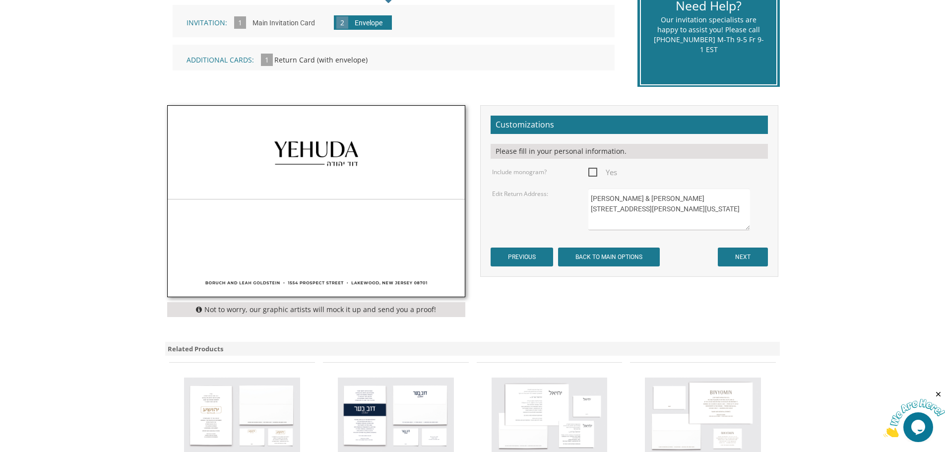
scroll to position [248, 0]
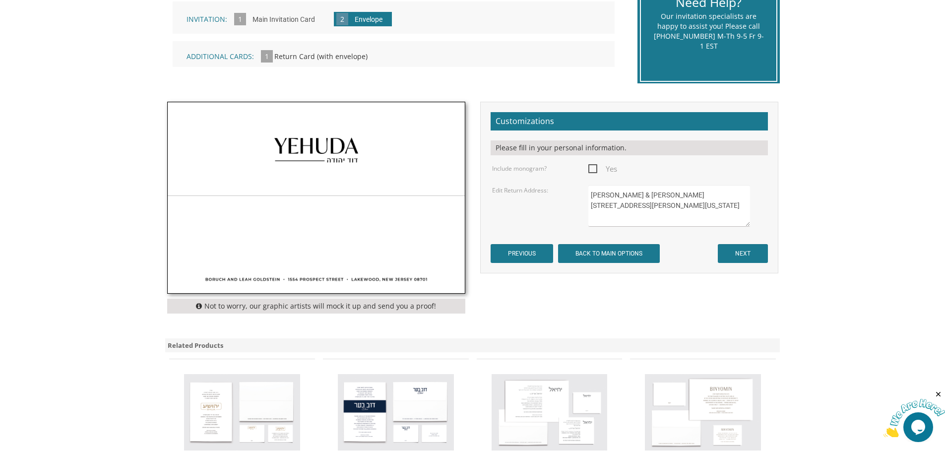
drag, startPoint x: 676, startPoint y: 215, endPoint x: 588, endPoint y: 191, distance: 91.6
click at [588, 191] on div "[PERSON_NAME] & [PERSON_NAME] [STREET_ADDRESS][PERSON_NAME][US_STATE]" at bounding box center [677, 206] width 192 height 42
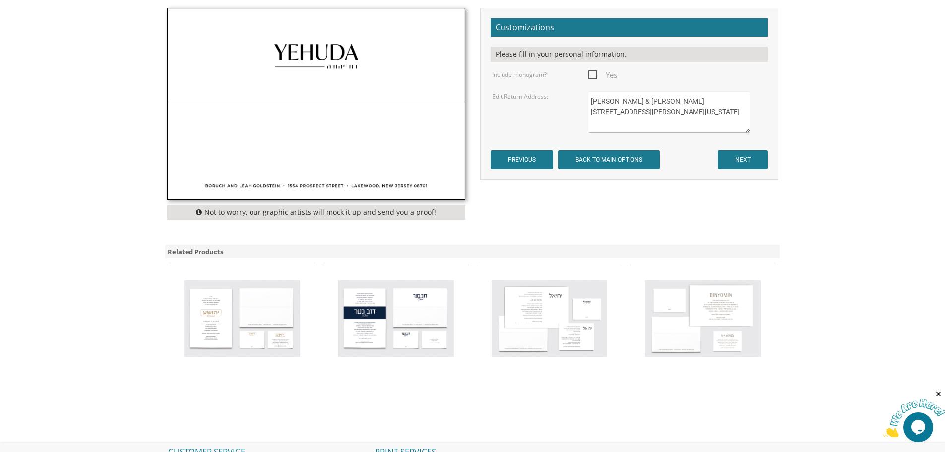
scroll to position [336, 0]
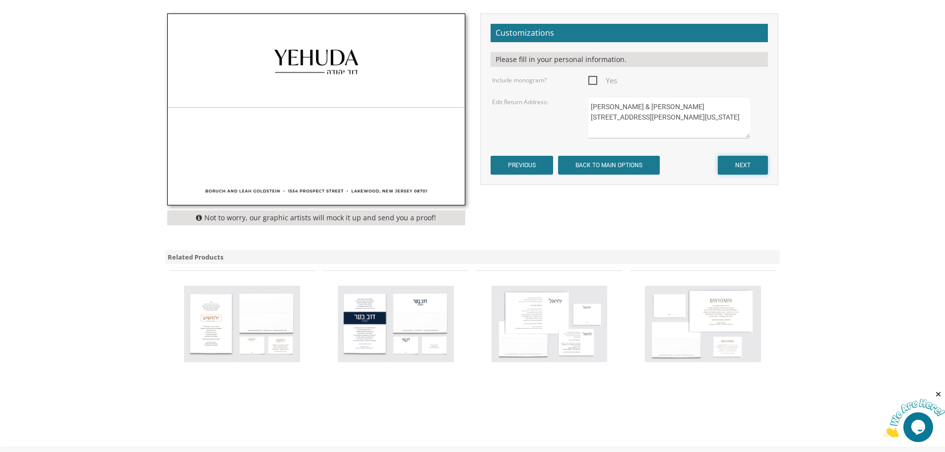
click at [745, 167] on input "NEXT" at bounding box center [743, 165] width 50 height 19
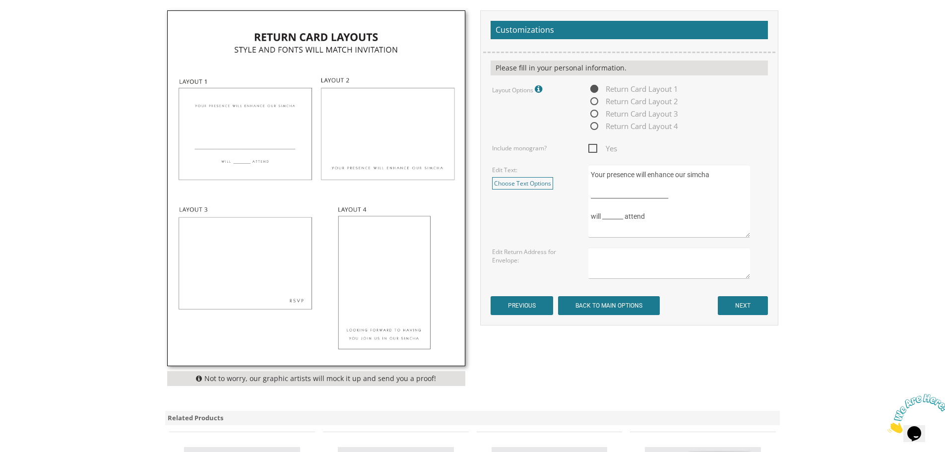
scroll to position [347, 0]
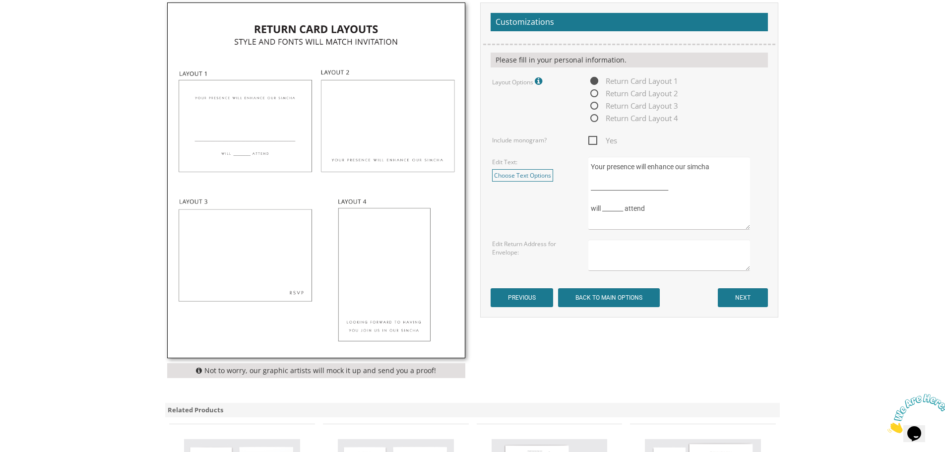
click at [618, 253] on textarea at bounding box center [668, 255] width 161 height 31
paste textarea "[PERSON_NAME] & [PERSON_NAME] [STREET_ADDRESS][PERSON_NAME][US_STATE]"
type textarea "[PERSON_NAME] & [PERSON_NAME] [STREET_ADDRESS][PERSON_NAME][US_STATE]"
click at [749, 300] on input "NEXT" at bounding box center [743, 297] width 50 height 19
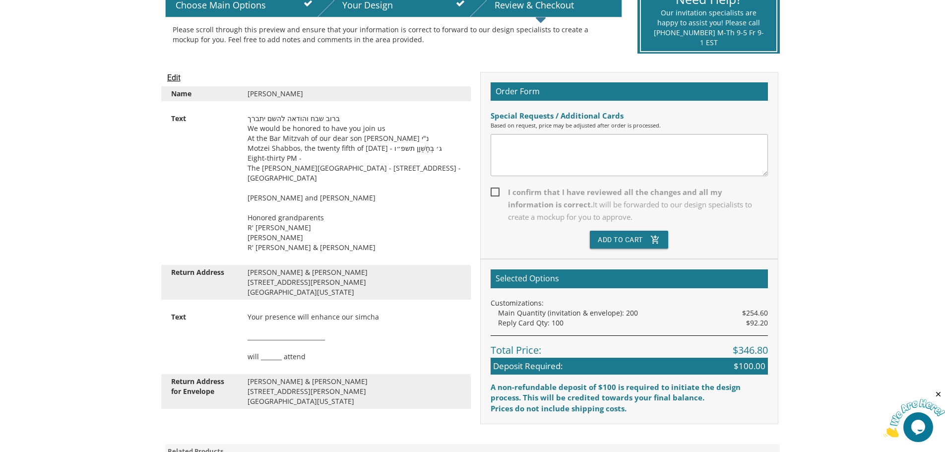
scroll to position [248, 0]
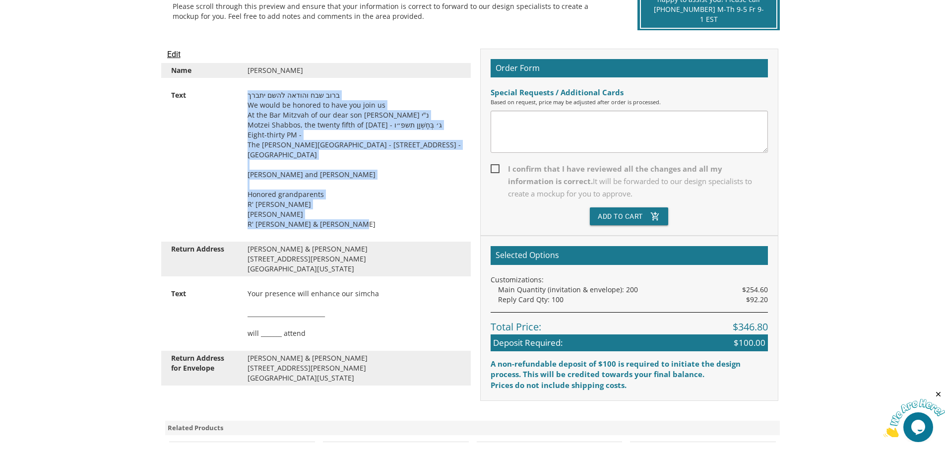
drag, startPoint x: 364, startPoint y: 225, endPoint x: 246, endPoint y: 92, distance: 178.2
click at [246, 92] on div "ברוב שבח והודאה להשם יתברך We would be honored to have you join us At the Bar M…" at bounding box center [354, 159] width 228 height 139
copy div "ברוב שבח והודאה להשם יתברך We would be honored to have you join us At the Bar M…"
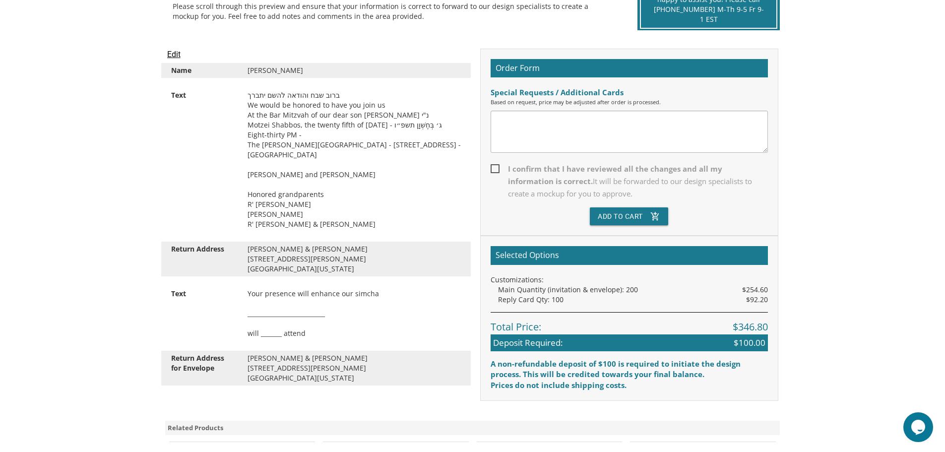
click at [856, 251] on body "My Cart {{shoppingcart.totalQuantityDisplay}} Total: {{shoppingcart.subtotal}} …" at bounding box center [472, 261] width 945 height 1019
